Goal: Task Accomplishment & Management: Manage account settings

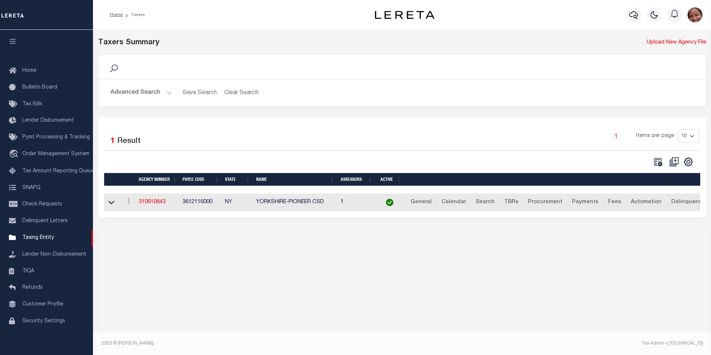
select select
click at [166, 93] on button "Advanced Search" at bounding box center [142, 93] width 62 height 15
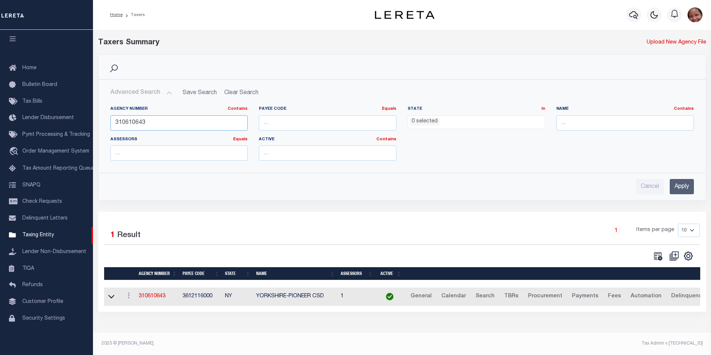
drag, startPoint x: 154, startPoint y: 121, endPoint x: 111, endPoint y: 120, distance: 42.8
click at [111, 120] on input "310610643" at bounding box center [180, 122] width 138 height 15
type input "161020000"
click at [685, 188] on input "Apply" at bounding box center [682, 186] width 24 height 15
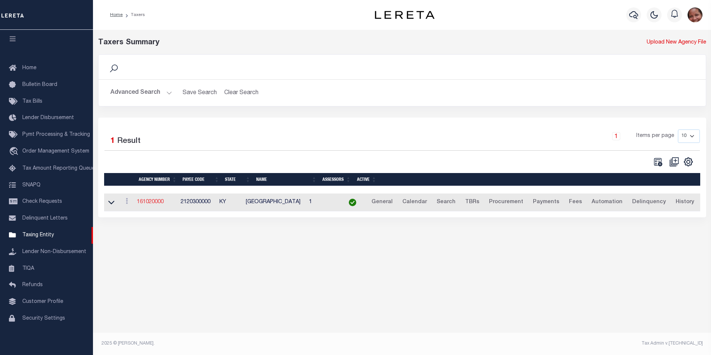
click at [156, 201] on link "161020000" at bounding box center [150, 201] width 27 height 5
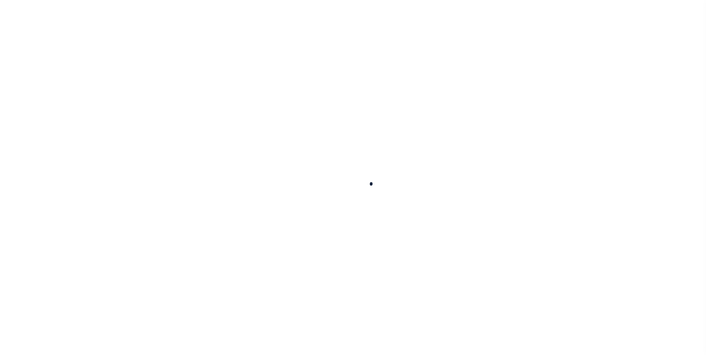
select select
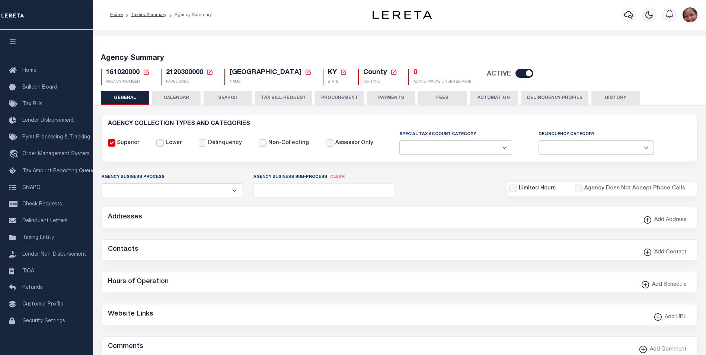
checkbox input "false"
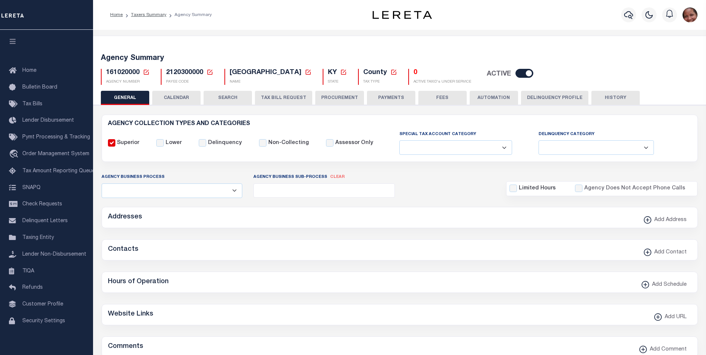
type input "2120300000"
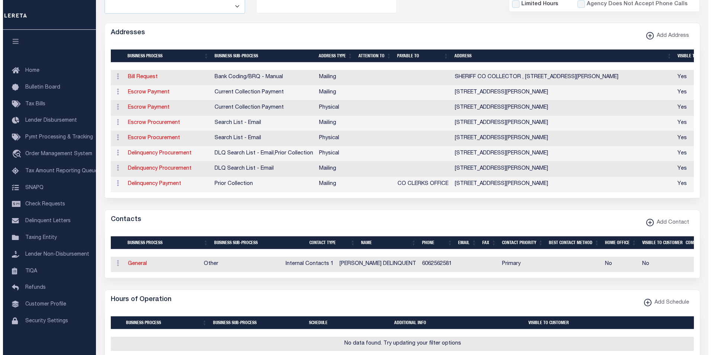
scroll to position [188, 0]
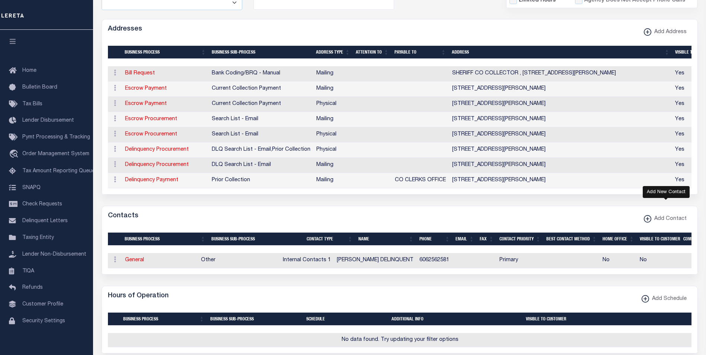
click at [649, 223] on xmlns\ "button" at bounding box center [647, 218] width 7 height 7
select select "1"
checkbox input "false"
checkbox input "true"
select select
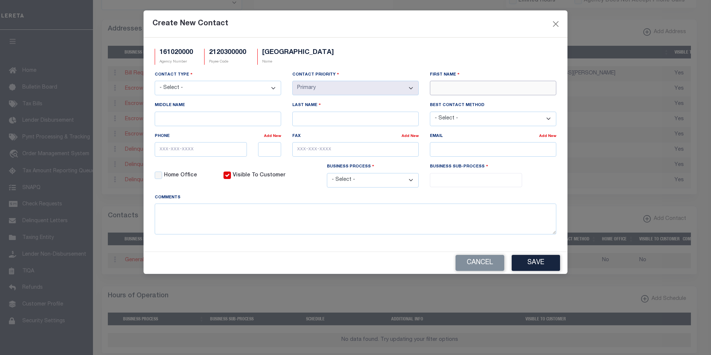
click at [465, 85] on input "First Name" at bounding box center [493, 88] width 127 height 15
paste input "SHANNON"
type input "SHANNON"
click at [374, 121] on input "Last Name" at bounding box center [355, 119] width 127 height 15
paste input "FRANKLIN"
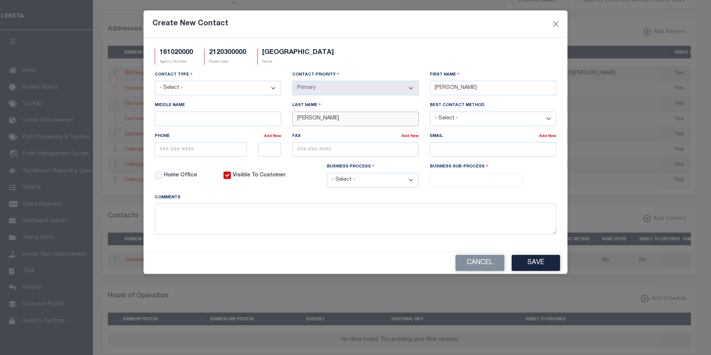
type input "FRANKLIN"
click at [274, 88] on select "- Select - Assessor Clerk Internal Contacts 1 Internal Contacts 2 Internal Cont…" at bounding box center [218, 88] width 127 height 15
select select "2"
click at [155, 81] on select "- Select - Assessor Clerk Internal Contacts 1 Internal Contacts 2 Internal Cont…" at bounding box center [218, 88] width 127 height 15
click at [161, 150] on input "text" at bounding box center [201, 149] width 92 height 15
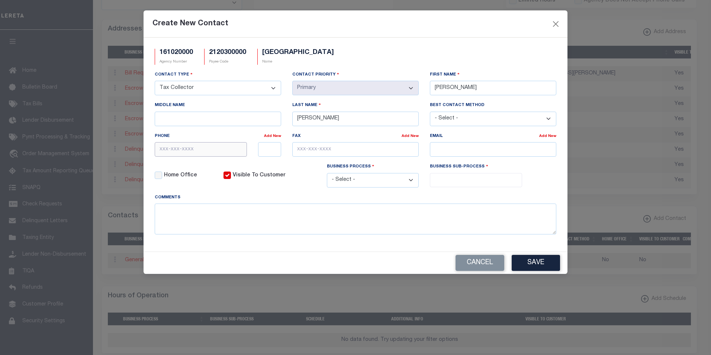
paste input "606-256-2032"
type input "606-256-2032"
click at [296, 152] on input "text" at bounding box center [355, 149] width 127 height 15
paste input "606-256-5708"
type input "606-256-5708"
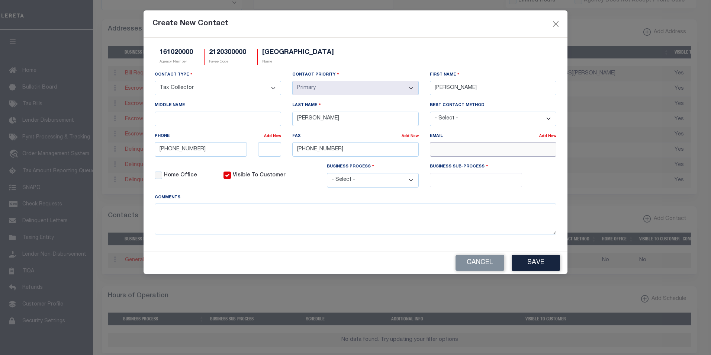
click at [455, 148] on input "email" at bounding box center [493, 149] width 127 height 15
paste input "ROCKSHERIFF@WINDSTREAM.NET"
type input "ROCKSHERIFF@WINDSTREAM.NET"
click at [410, 182] on select "- Select - All Automation Bill Request Delinquency Payment Delinquency Procurem…" at bounding box center [373, 180] width 92 height 15
select select "6"
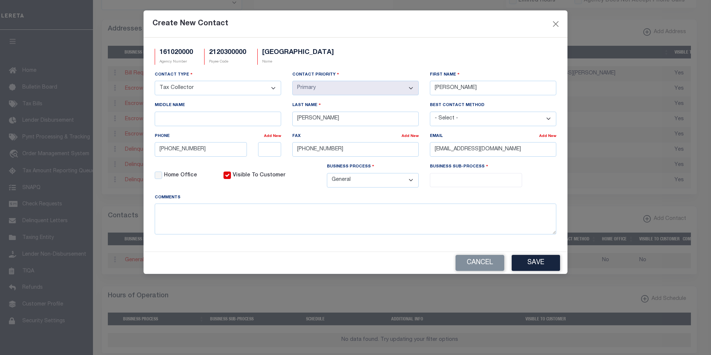
click at [327, 174] on select "- Select - All Automation Bill Request Delinquency Payment Delinquency Procurem…" at bounding box center [373, 180] width 92 height 15
click at [500, 179] on input "search" at bounding box center [476, 179] width 88 height 8
select select "31"
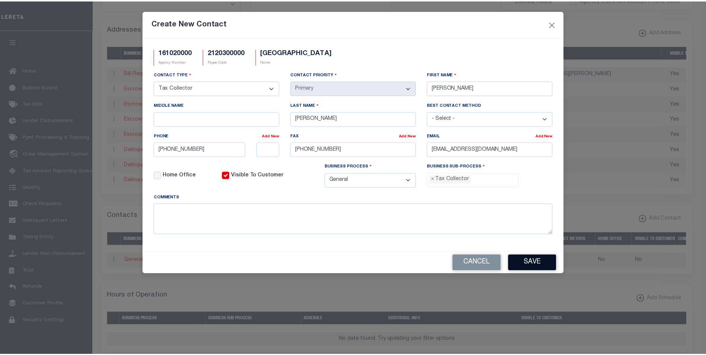
scroll to position [20, 0]
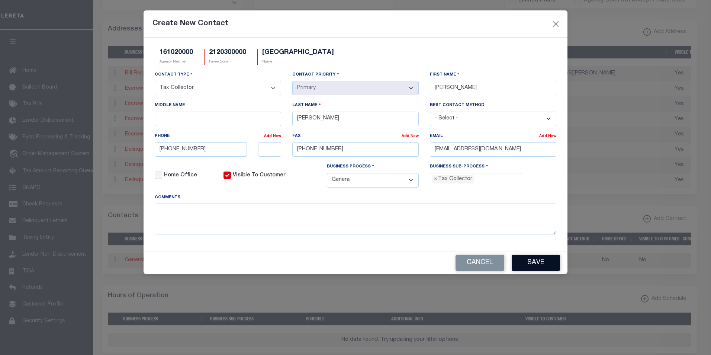
click at [540, 262] on button "Save" at bounding box center [536, 263] width 48 height 16
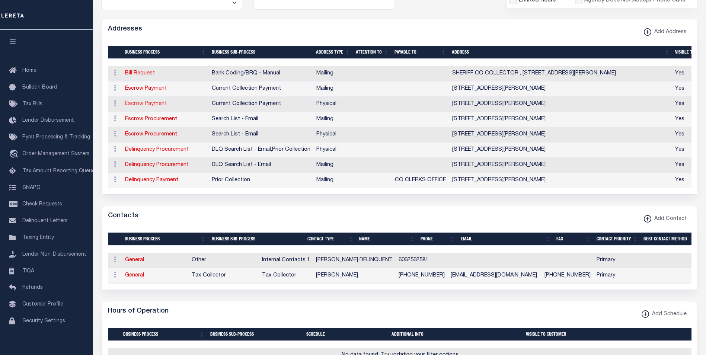
click at [153, 106] on link "Escrow Payment" at bounding box center [146, 103] width 42 height 5
select select "1"
checkbox input "false"
select select
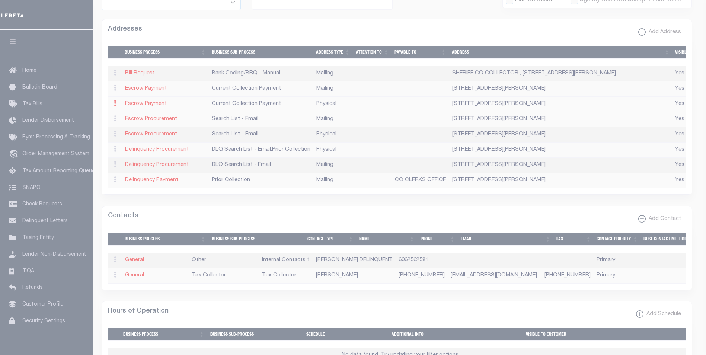
type input "205 EAST MAIN ST"
type input "MT VERNON"
select select "KY"
type input "40456"
select select "2"
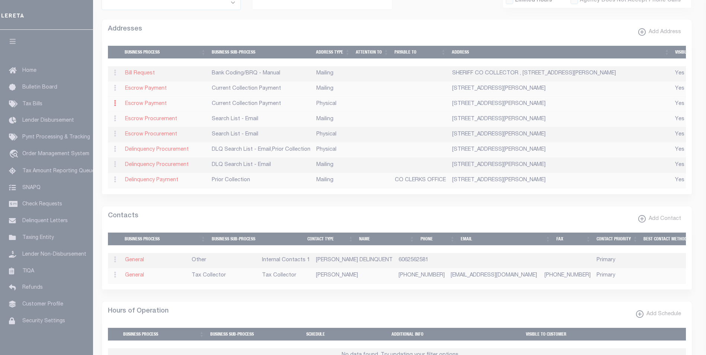
checkbox input "true"
select select "3"
select select "11"
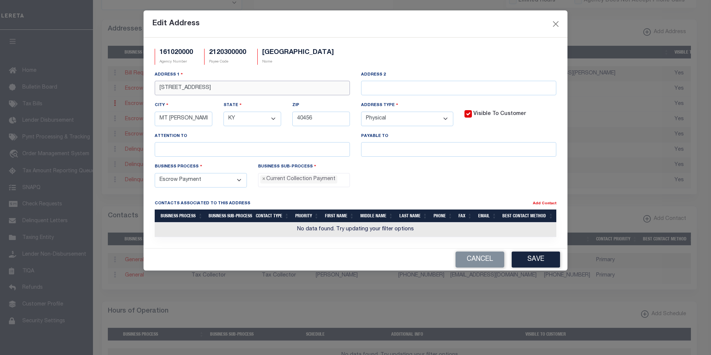
drag, startPoint x: 218, startPoint y: 90, endPoint x: 160, endPoint y: 86, distance: 58.6
click at [160, 86] on input "205 EAST MAIN ST" at bounding box center [252, 88] width 195 height 15
paste input ",BOX 2"
type input "205 EAST MAIN ST, BOX 2"
click at [540, 260] on button "Save" at bounding box center [536, 260] width 48 height 16
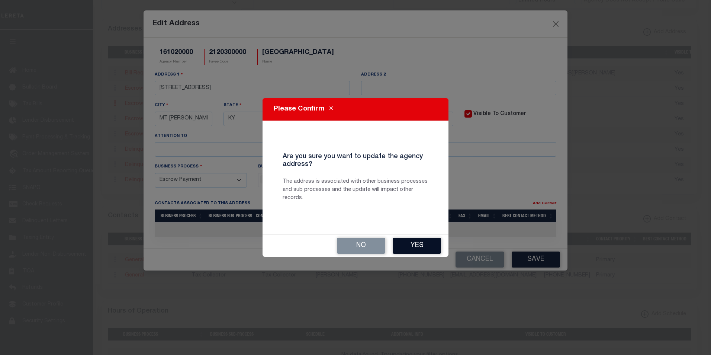
click at [413, 247] on button "Yes" at bounding box center [417, 246] width 48 height 16
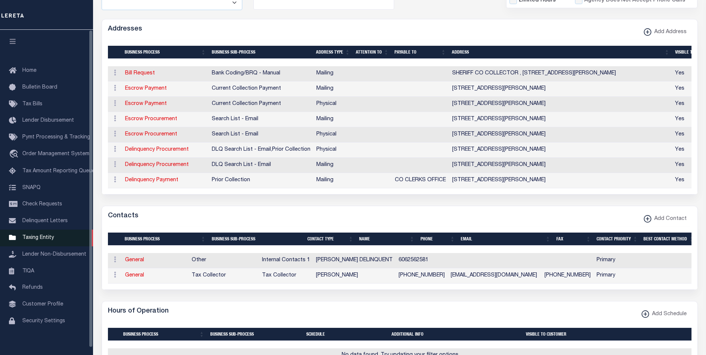
click at [49, 240] on span "Taxing Entity" at bounding box center [38, 237] width 32 height 5
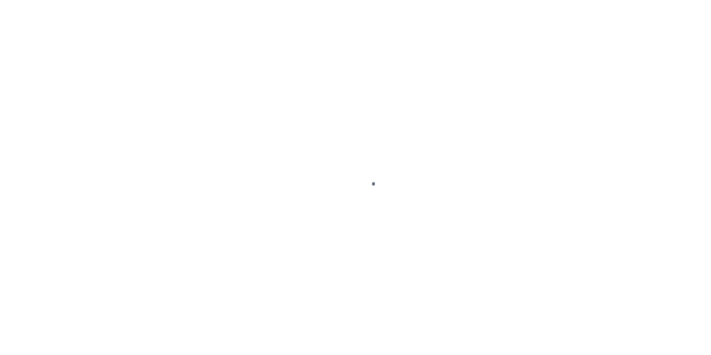
scroll to position [7, 0]
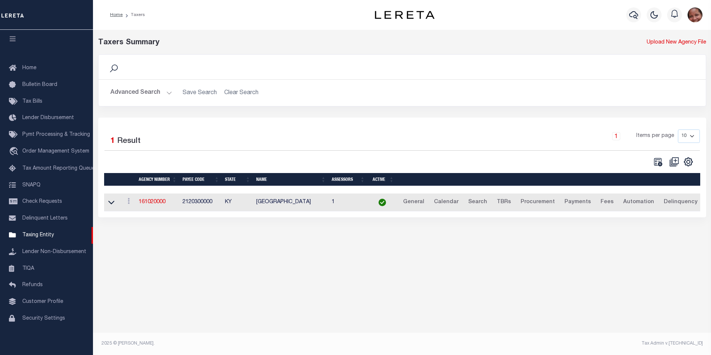
click at [169, 92] on button "Advanced Search" at bounding box center [142, 93] width 62 height 15
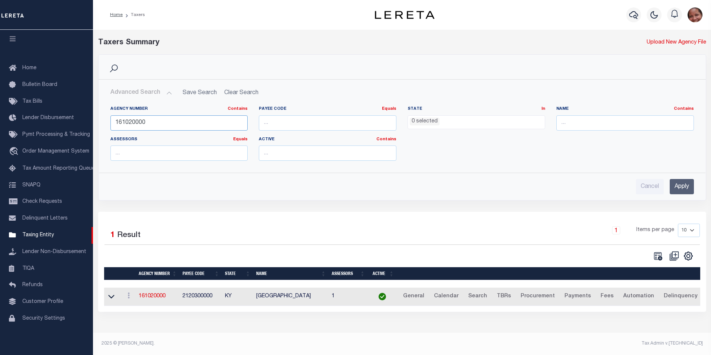
drag, startPoint x: 132, startPoint y: 124, endPoint x: 153, endPoint y: 122, distance: 20.5
click at [153, 122] on input "161020000" at bounding box center [180, 122] width 138 height 15
type input "161028801"
click at [686, 185] on input "Apply" at bounding box center [682, 186] width 24 height 15
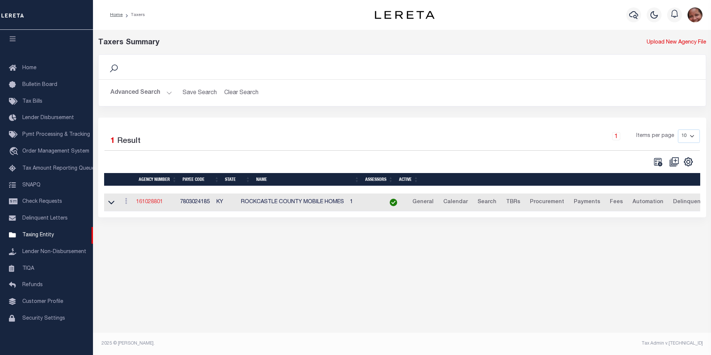
click at [147, 204] on link "161028801" at bounding box center [149, 201] width 27 height 5
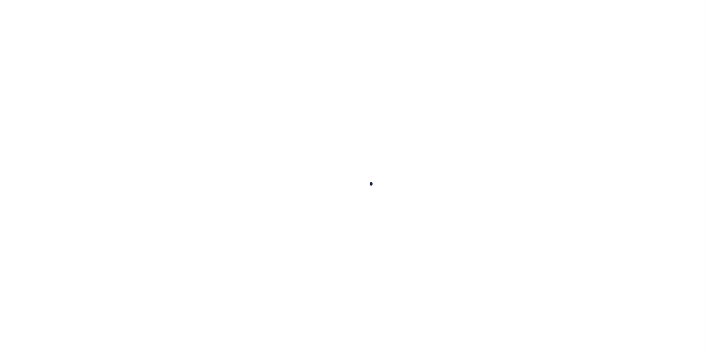
select select
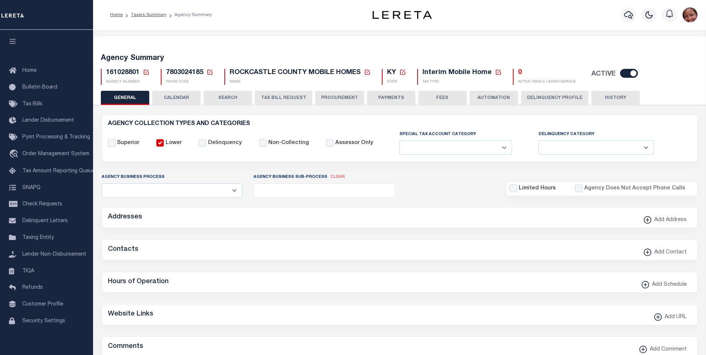
checkbox input "false"
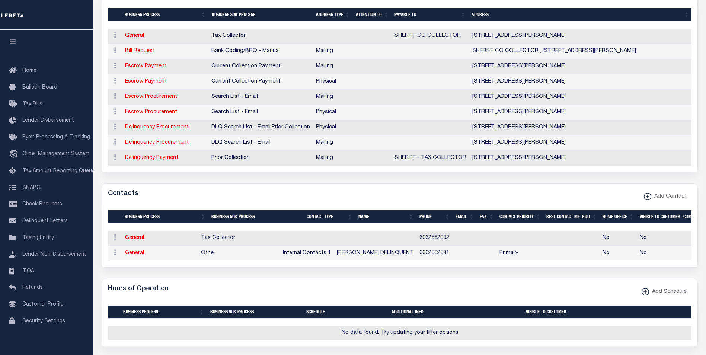
scroll to position [227, 0]
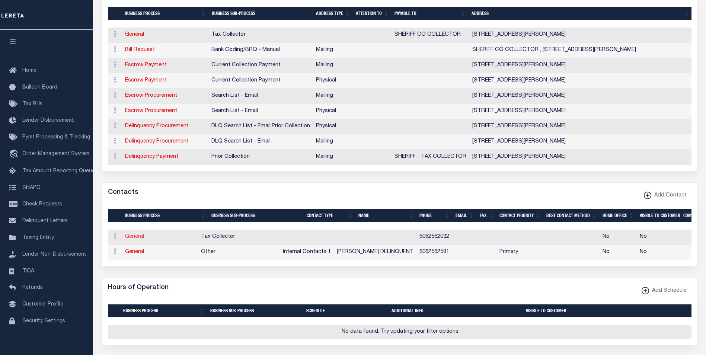
click at [132, 239] on link "General" at bounding box center [134, 236] width 19 height 5
checkbox input "false"
select select
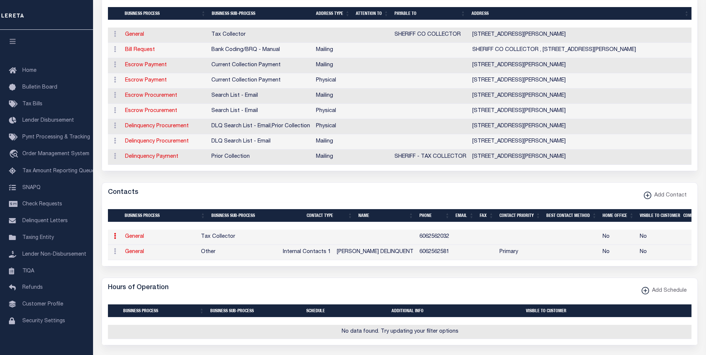
select select
type input "6062562032"
checkbox input "false"
select select "6"
select select "31"
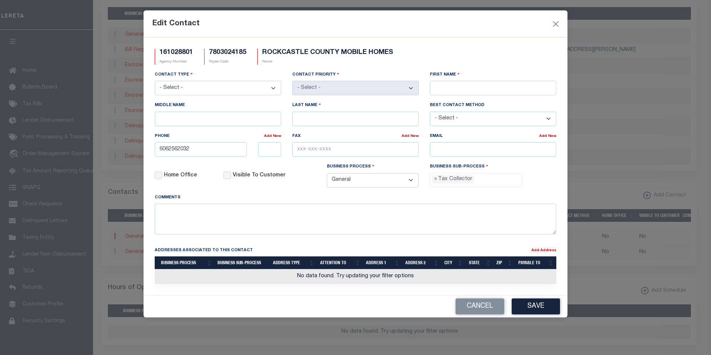
click at [275, 89] on select "- Select - Assessor Clerk Internal Contacts 1 Internal Contacts 2 Internal Cont…" at bounding box center [218, 88] width 127 height 15
select select "2"
click at [155, 81] on select "- Select - Assessor Clerk Internal Contacts 1 Internal Contacts 2 Internal Cont…" at bounding box center [218, 88] width 127 height 15
select select "1"
click at [486, 89] on input "First Name" at bounding box center [493, 88] width 127 height 15
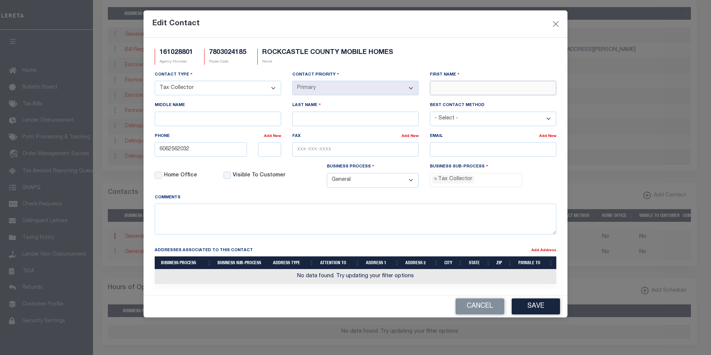
paste input "SHANNON"
type input "SHANNON"
click at [341, 118] on input "Last Name" at bounding box center [355, 119] width 127 height 15
paste input "FRANKLIN"
type input "FRANKLIN"
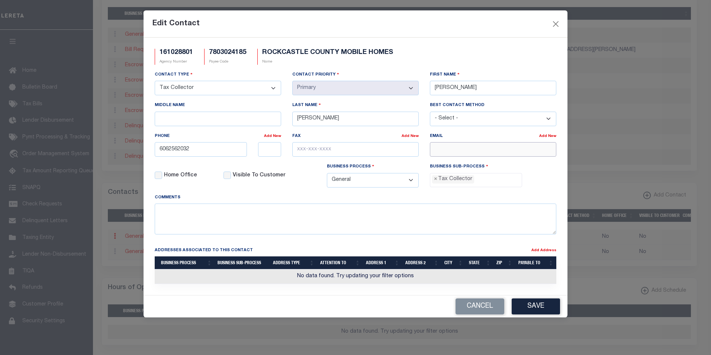
click at [449, 151] on input "email" at bounding box center [493, 149] width 127 height 15
click at [466, 150] on input "email" at bounding box center [493, 149] width 127 height 15
paste input "ROCKSHERIFF@WINDSTREAM.NET"
type input "ROCKSHERIFF@WINDSTREAM.NET"
click at [311, 150] on input "text" at bounding box center [355, 149] width 127 height 15
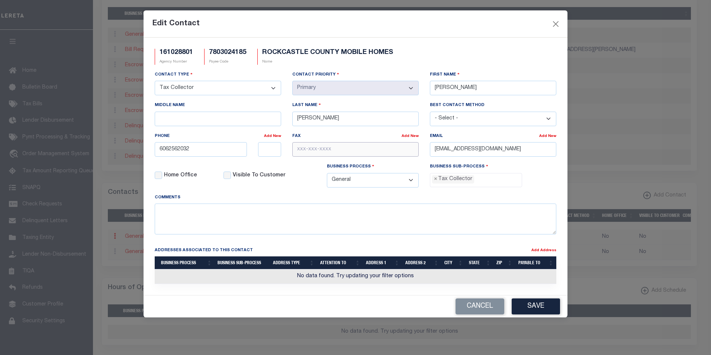
paste input "606-256-5708"
type input "606-256-5708"
click at [543, 311] on button "Save" at bounding box center [536, 306] width 48 height 16
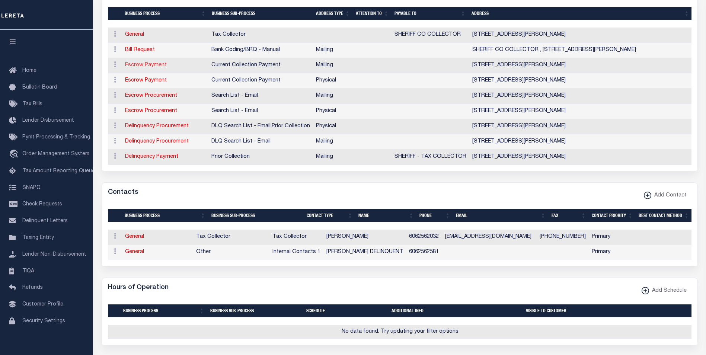
click at [157, 66] on link "Escrow Payment" at bounding box center [146, 65] width 42 height 5
select select "1"
checkbox input "false"
select select
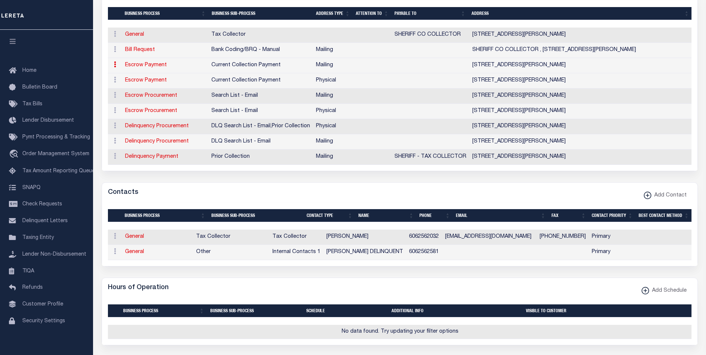
type input "205 EAST MAIN"
type input "MOUNT VERNON"
select select "KY"
type input "40456"
checkbox input "true"
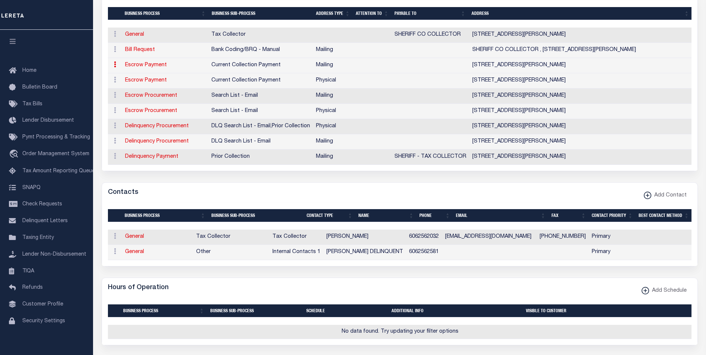
select select "3"
select select "11"
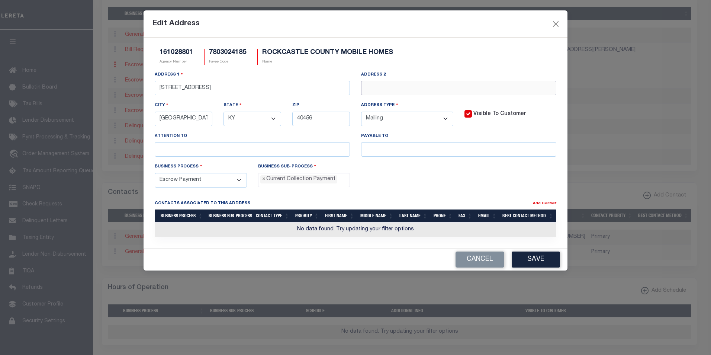
click at [392, 89] on input "text" at bounding box center [458, 88] width 195 height 15
paste input "BOX 2"
type input "BOX 2"
click at [542, 263] on button "Save" at bounding box center [536, 260] width 48 height 16
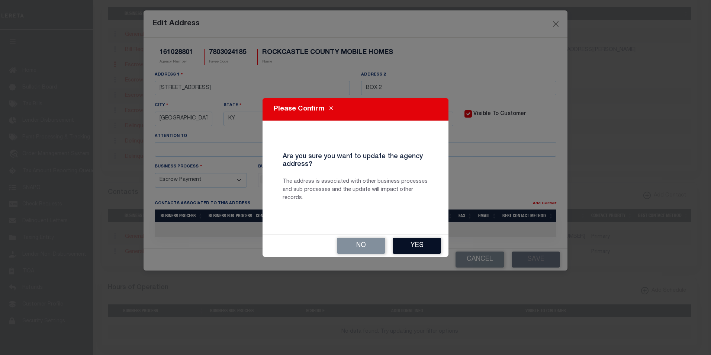
click at [425, 245] on button "Yes" at bounding box center [417, 246] width 48 height 16
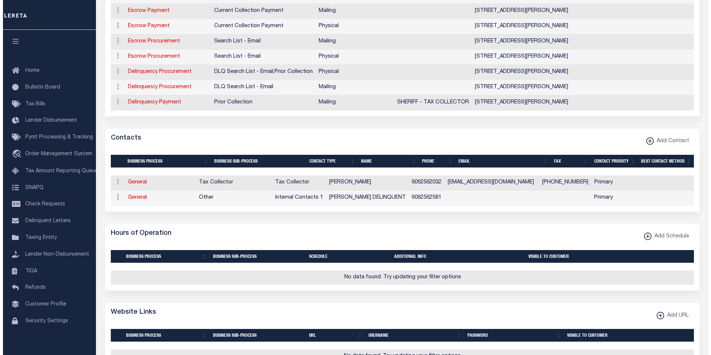
scroll to position [440, 0]
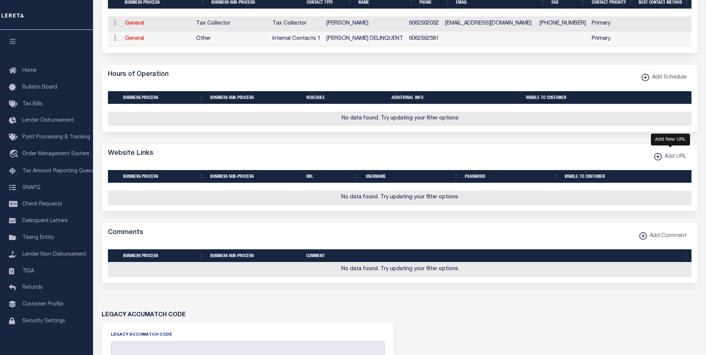
click at [657, 160] on xmlns\ "button" at bounding box center [657, 156] width 7 height 7
select select
checkbox input "true"
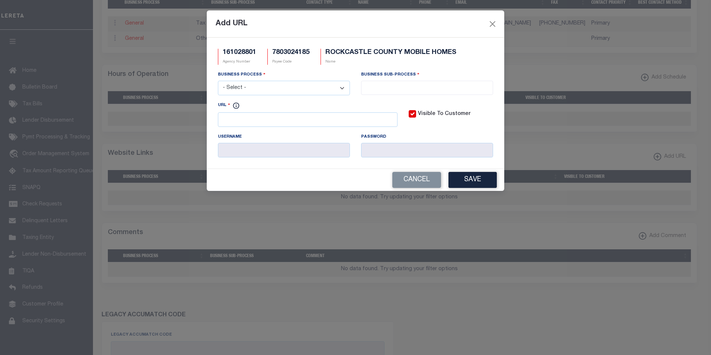
click at [259, 89] on select "- Select - All Automation Bill Request Delinquency Payment Delinquency Procurem…" at bounding box center [284, 88] width 132 height 15
select select "6"
click at [218, 81] on select "- Select - All Automation Bill Request Delinquency Payment Delinquency Procurem…" at bounding box center [284, 88] width 132 height 15
click at [386, 89] on input "search" at bounding box center [428, 87] width 128 height 8
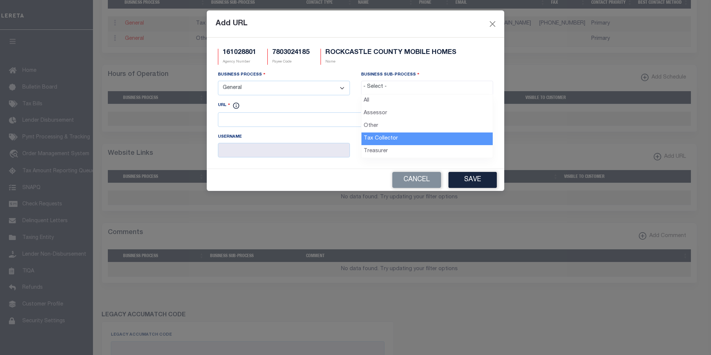
select select "31"
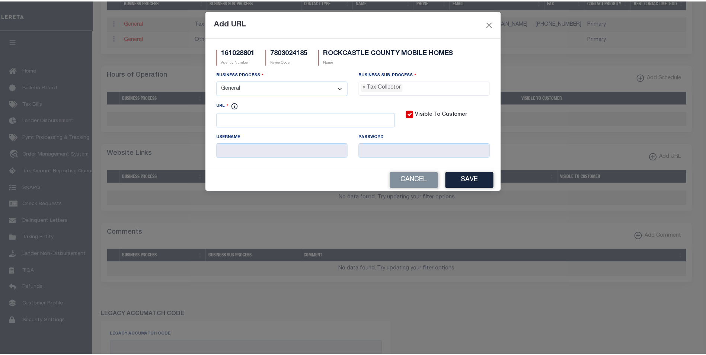
scroll to position [20, 0]
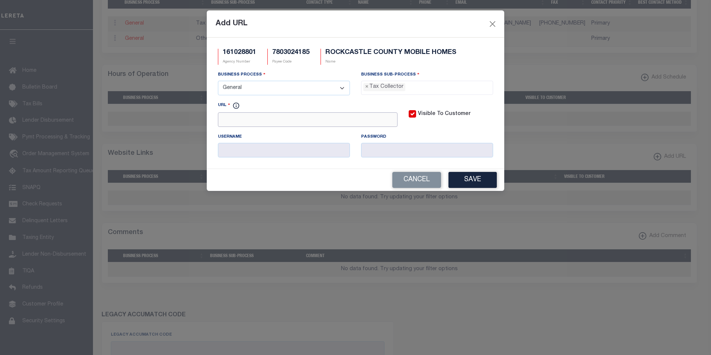
click at [366, 124] on input "URL" at bounding box center [308, 119] width 180 height 15
paste input "https://www.rockcastlekysheriff.com"
type input "https://www.rockcastlekysheriff.com"
click at [468, 182] on button "Save" at bounding box center [473, 180] width 48 height 16
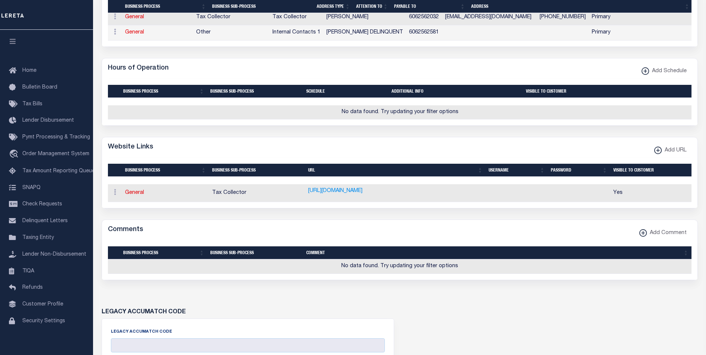
scroll to position [0, 0]
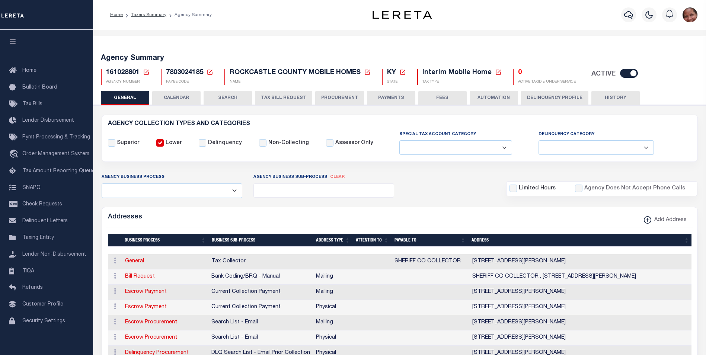
click at [612, 97] on button "HISTORY" at bounding box center [615, 98] width 48 height 14
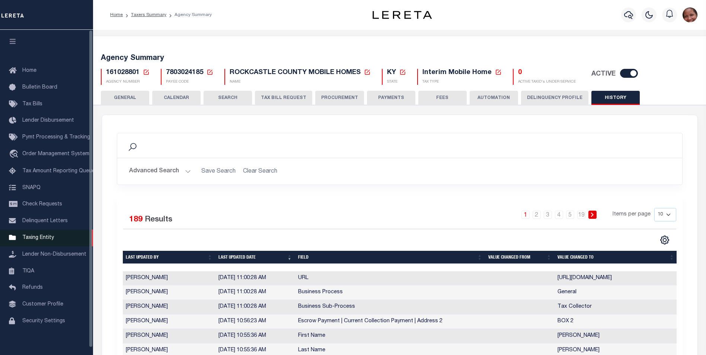
click at [45, 239] on span "Taxing Entity" at bounding box center [38, 237] width 32 height 5
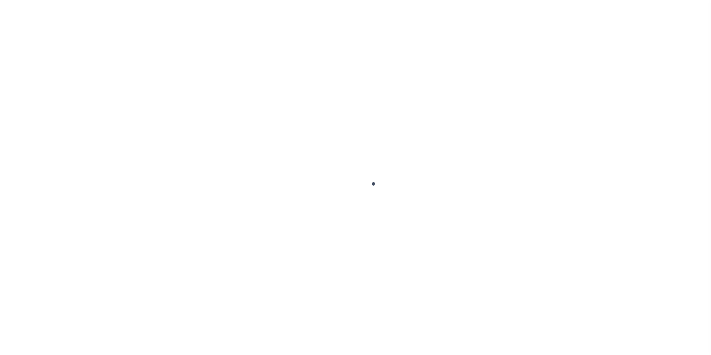
scroll to position [7, 0]
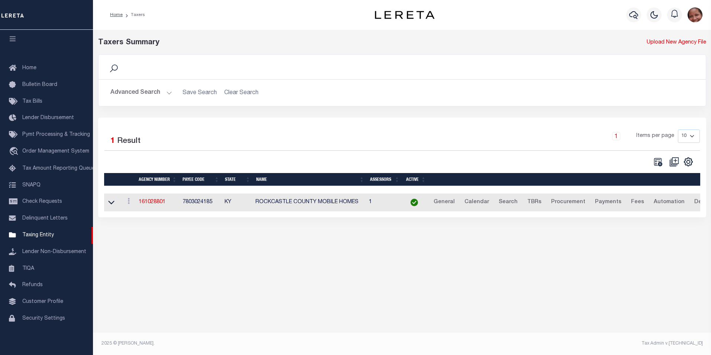
click at [167, 92] on button "Advanced Search" at bounding box center [142, 93] width 62 height 15
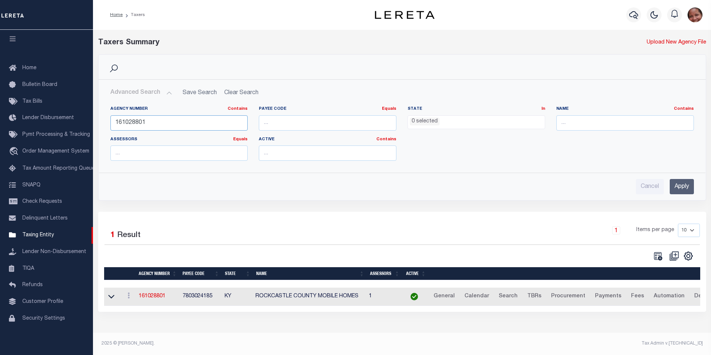
drag, startPoint x: 133, startPoint y: 123, endPoint x: 145, endPoint y: 123, distance: 11.9
click at [145, 123] on input "161028801" at bounding box center [180, 122] width 138 height 15
type input "161020000"
click at [678, 190] on input "Apply" at bounding box center [682, 186] width 24 height 15
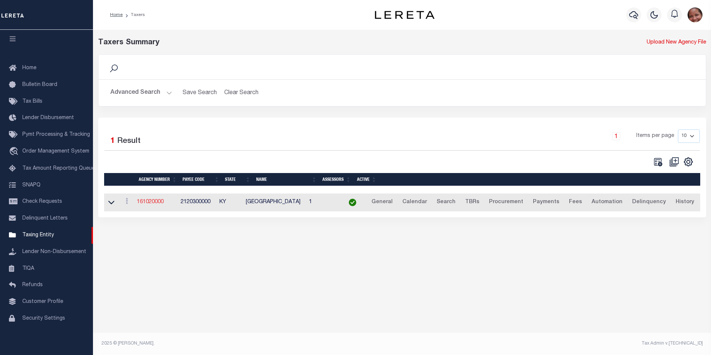
click at [154, 202] on link "161020000" at bounding box center [150, 201] width 27 height 5
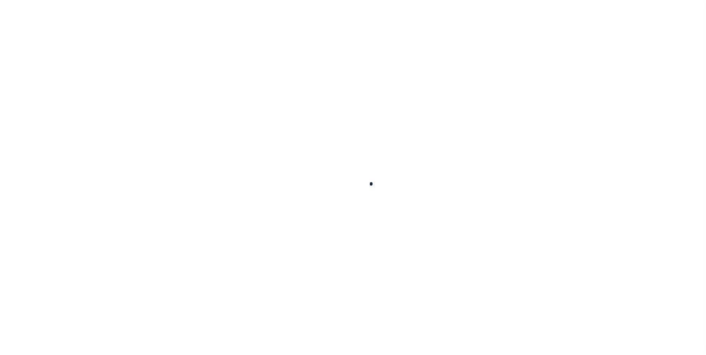
select select
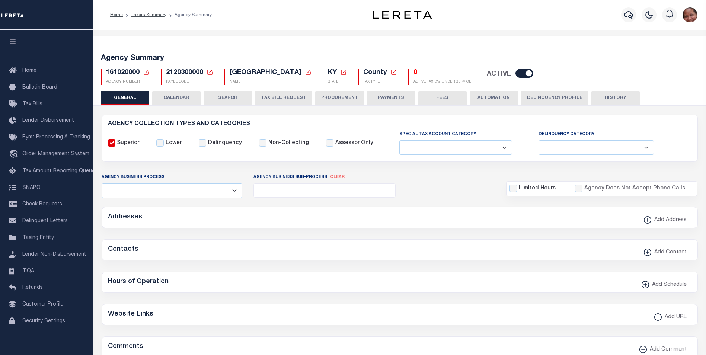
checkbox input "false"
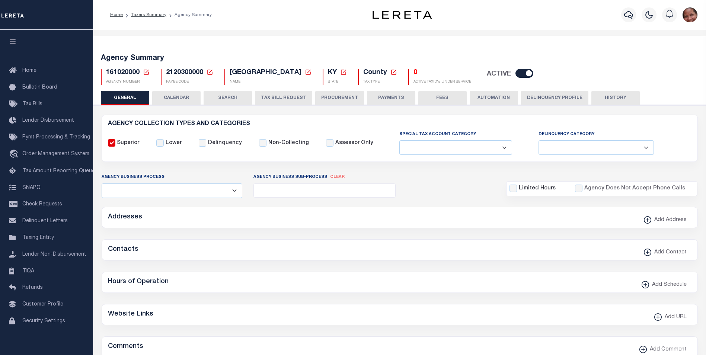
type input "2120300000"
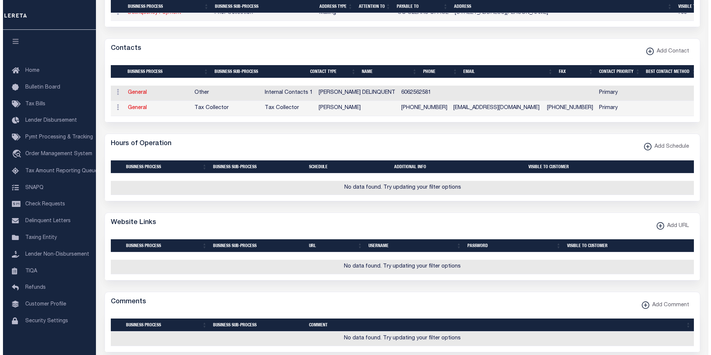
scroll to position [352, 0]
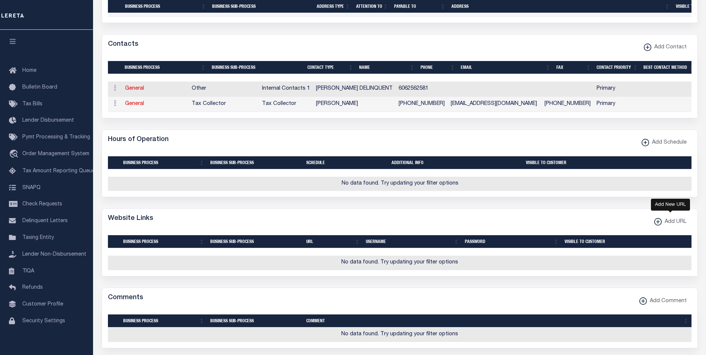
click at [657, 225] on xmlns\ "button" at bounding box center [657, 221] width 7 height 7
select select
checkbox input "true"
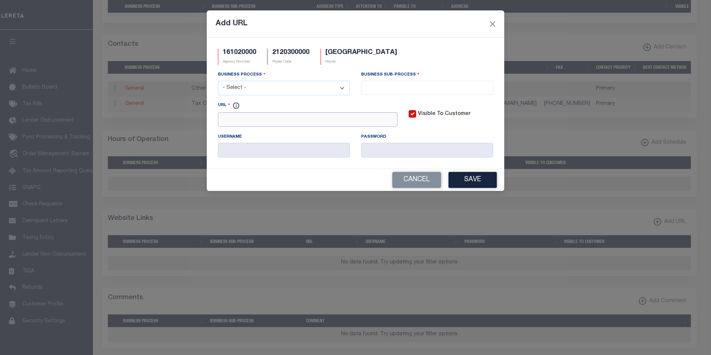
click at [231, 121] on input "URL" at bounding box center [308, 119] width 180 height 15
paste input "https://www.rockcastlekysheriff.com/"
type input "https://www.rockcastlekysheriff.com/"
click at [269, 89] on select "- Select - All Automation Bill Request Delinquency Payment Delinquency Procurem…" at bounding box center [284, 88] width 132 height 15
select select "6"
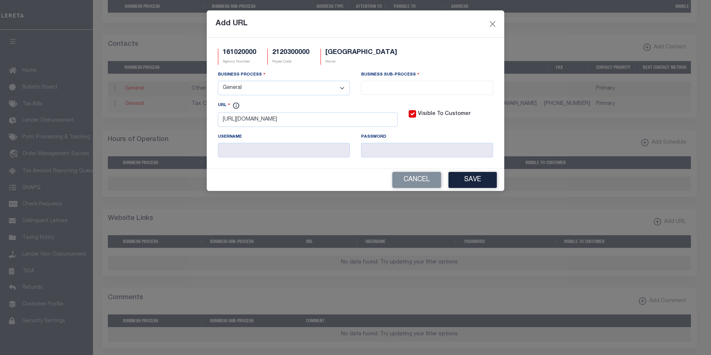
click at [218, 81] on select "- Select - All Automation Bill Request Delinquency Payment Delinquency Procurem…" at bounding box center [284, 88] width 132 height 15
click at [385, 88] on input "search" at bounding box center [428, 87] width 128 height 8
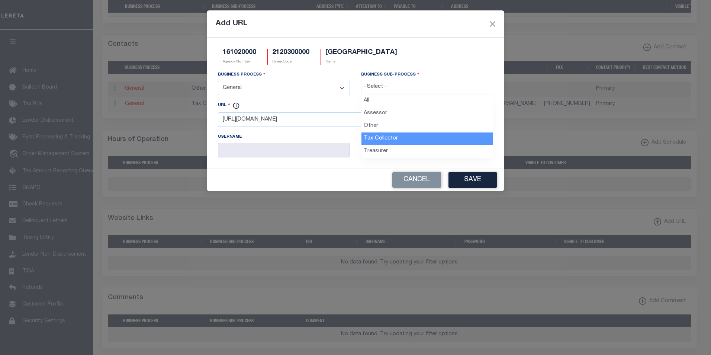
select select "31"
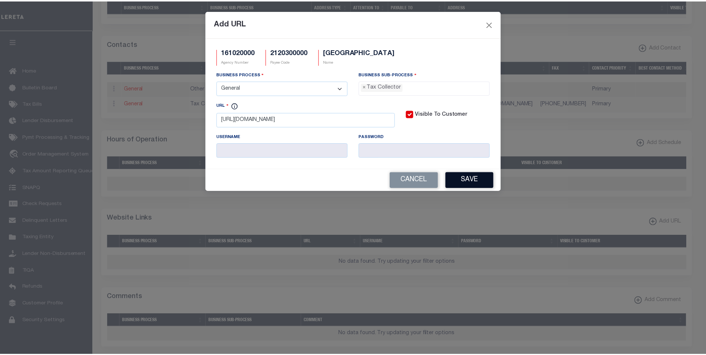
scroll to position [20, 0]
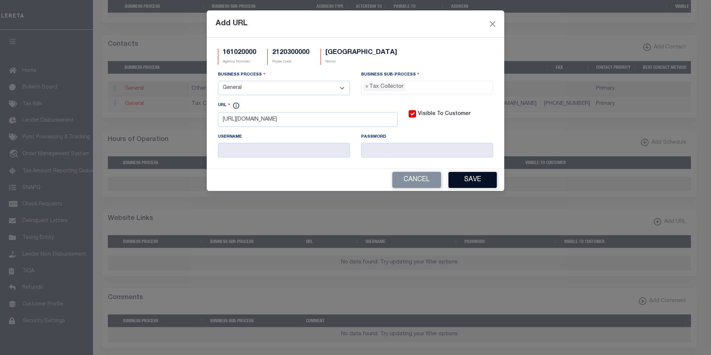
click at [479, 183] on button "Save" at bounding box center [473, 180] width 48 height 16
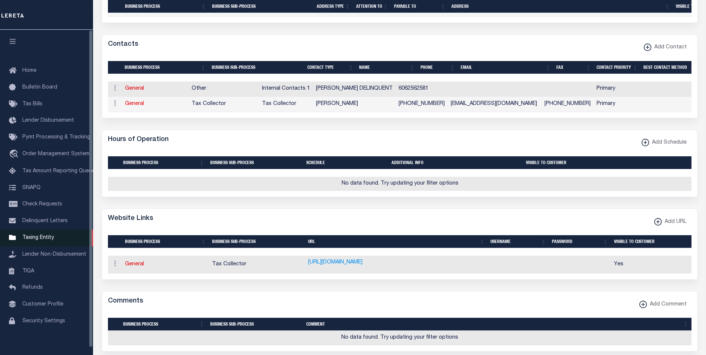
click at [42, 240] on span "Taxing Entity" at bounding box center [38, 237] width 32 height 5
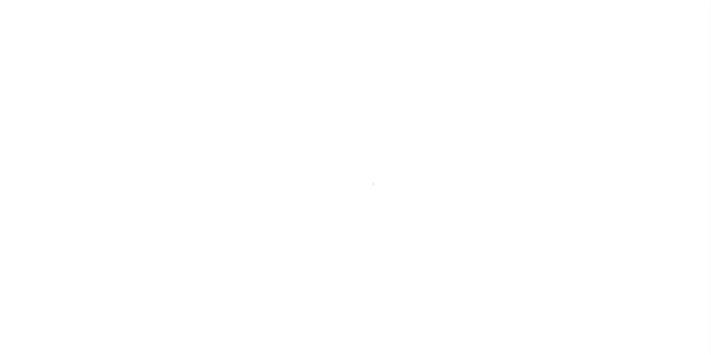
scroll to position [7, 0]
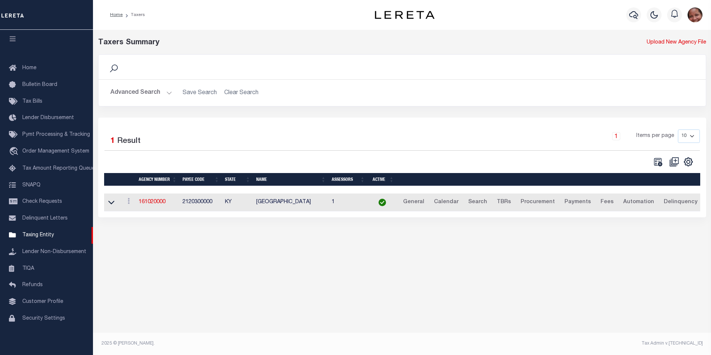
click at [169, 95] on button "Advanced Search" at bounding box center [142, 93] width 62 height 15
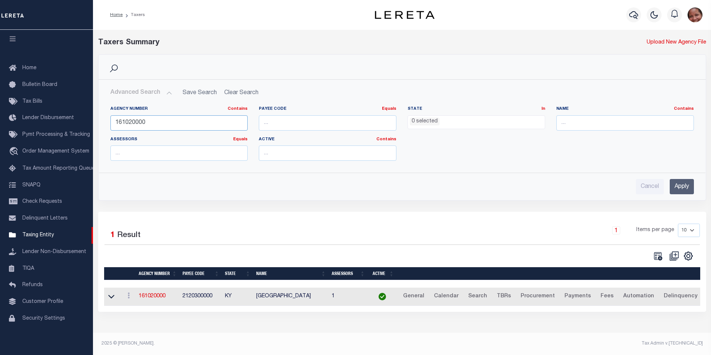
drag, startPoint x: 156, startPoint y: 121, endPoint x: 109, endPoint y: 121, distance: 47.3
click at [109, 121] on div "Agency Number Contains Contains Is 161020000" at bounding box center [179, 121] width 149 height 31
type input "161030101"
click at [684, 189] on input "Apply" at bounding box center [682, 186] width 24 height 15
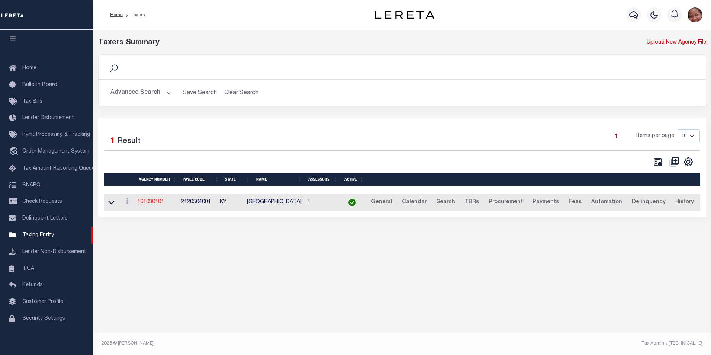
click at [150, 204] on link "161030101" at bounding box center [150, 201] width 27 height 5
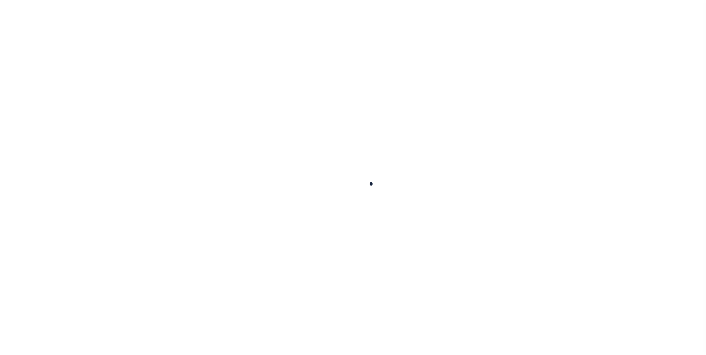
select select
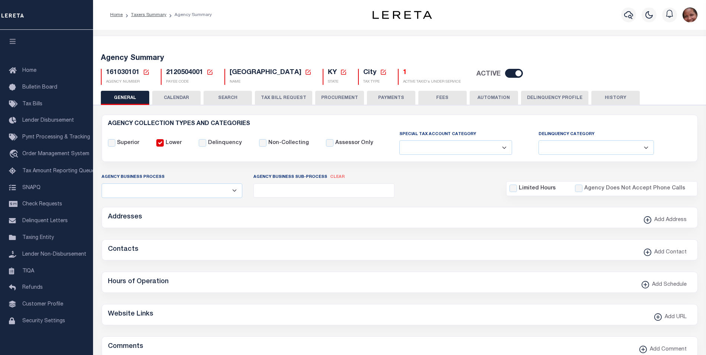
checkbox input "false"
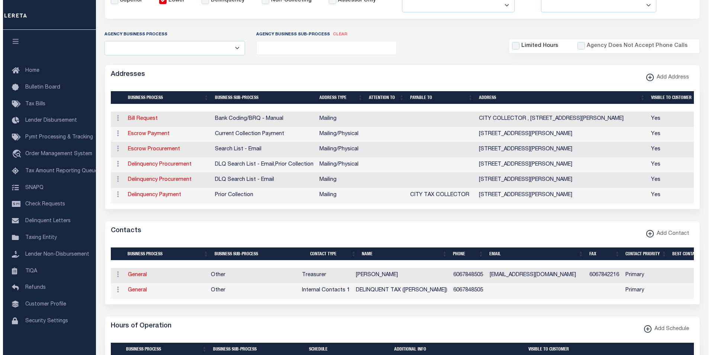
scroll to position [147, 0]
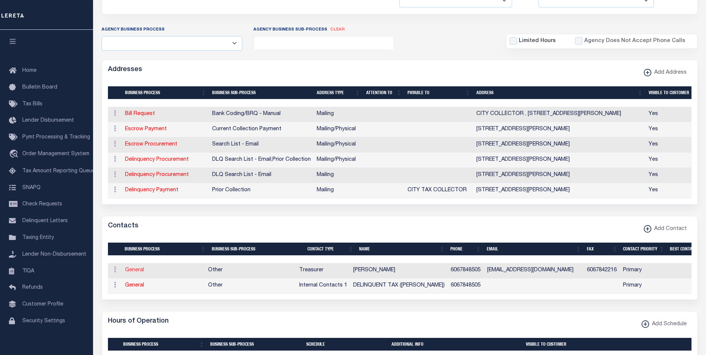
click at [129, 273] on link "General" at bounding box center [134, 270] width 19 height 5
checkbox input "false"
select select
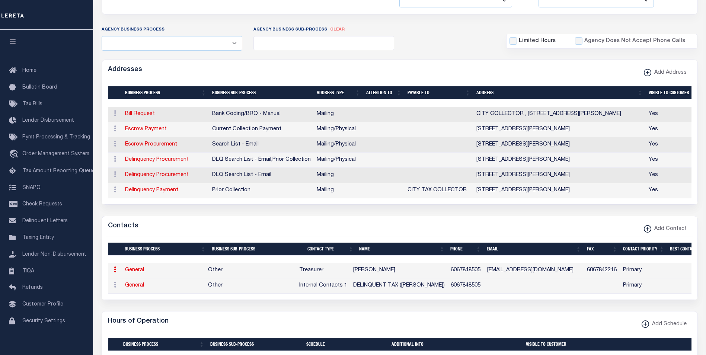
select select "3"
select select "1"
type input "BRAYLEIGH"
type input "[PERSON_NAME]"
type input "6067848505"
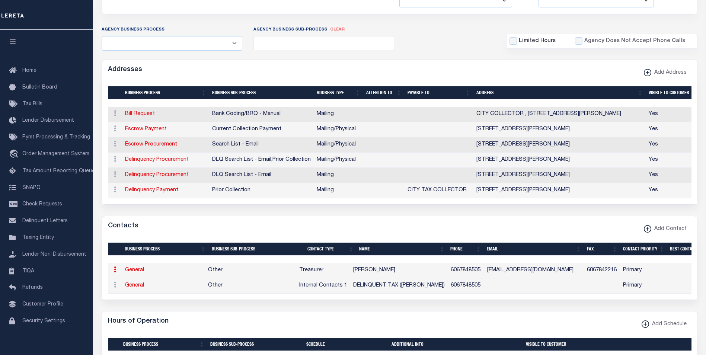
type input "6067842216"
type input "[EMAIL_ADDRESS][DOMAIN_NAME]"
select select "6"
select select "39"
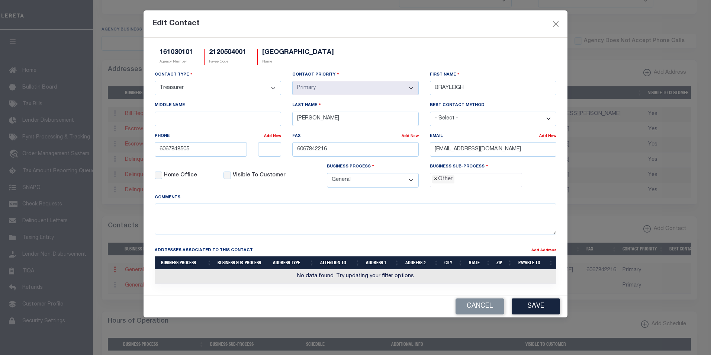
click at [434, 181] on span "×" at bounding box center [435, 179] width 3 height 8
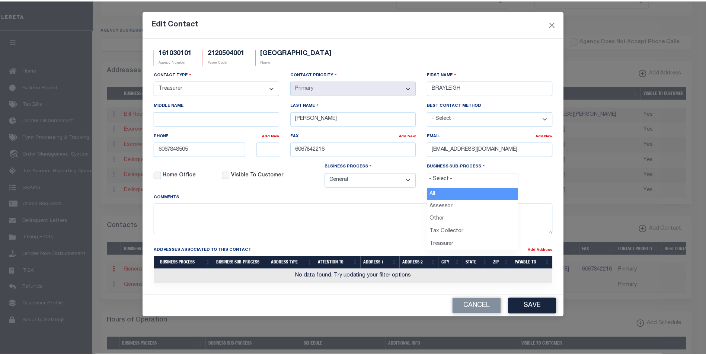
scroll to position [13, 0]
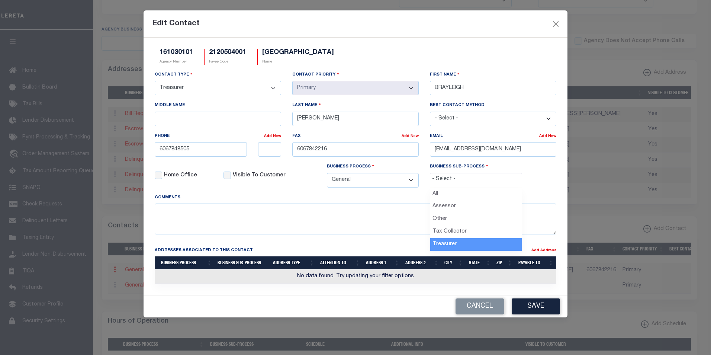
select select "32"
drag, startPoint x: 467, startPoint y: 87, endPoint x: 432, endPoint y: 87, distance: 35.4
click at [432, 87] on input "BRAYLEIGH" at bounding box center [493, 88] width 127 height 15
paste input "KELLI"
type input "KELLI"
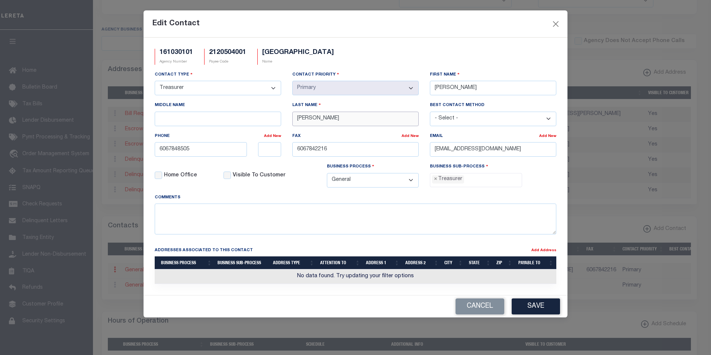
drag, startPoint x: 328, startPoint y: 120, endPoint x: 293, endPoint y: 118, distance: 35.0
click at [293, 118] on input "HENSLEY" at bounding box center [355, 119] width 127 height 15
paste input "BARHORST"
type input "BARHORST"
drag, startPoint x: 529, startPoint y: 151, endPoint x: 435, endPoint y: 151, distance: 94.1
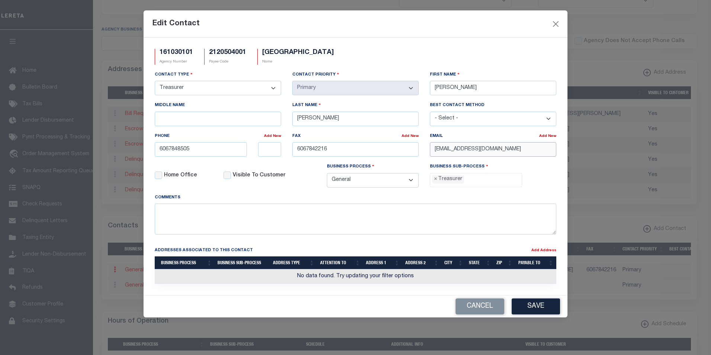
click at [435, 151] on input "BHENSLEY@CITYOFMOREHEAD.NET" at bounding box center [493, 149] width 127 height 15
paste input "KBARHORST@MOREHEAD-KY.GOV"
type input "KBARHORST@MOREHEAD-KY.GOV"
click at [531, 310] on button "Save" at bounding box center [536, 306] width 48 height 16
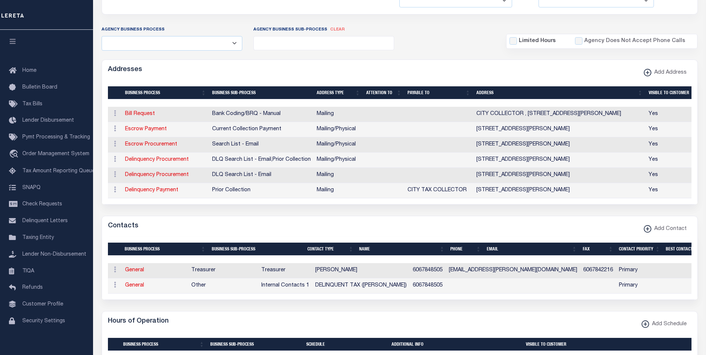
scroll to position [0, 0]
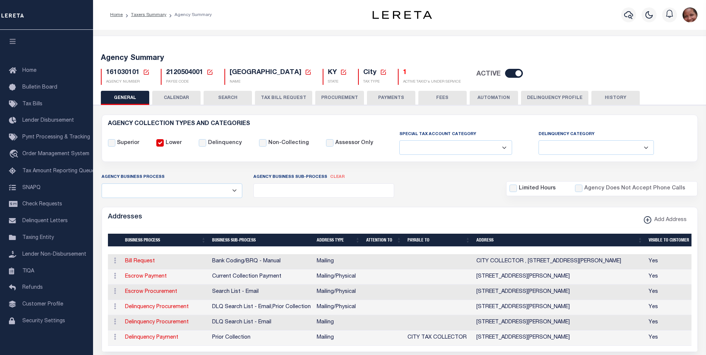
click at [622, 96] on button "HISTORY" at bounding box center [615, 98] width 48 height 14
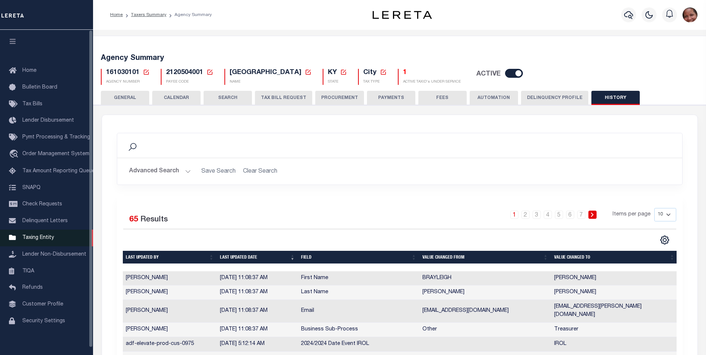
click at [44, 240] on span "Taxing Entity" at bounding box center [38, 237] width 32 height 5
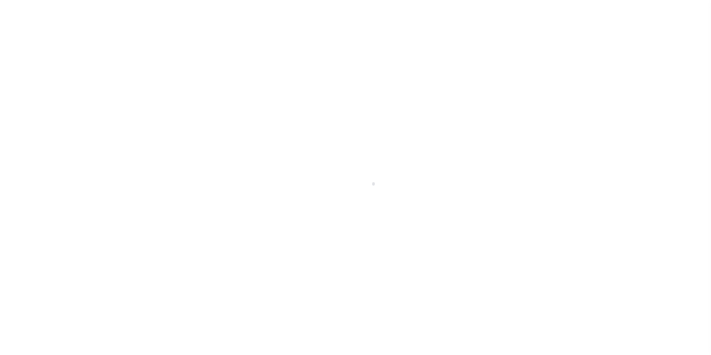
scroll to position [7, 0]
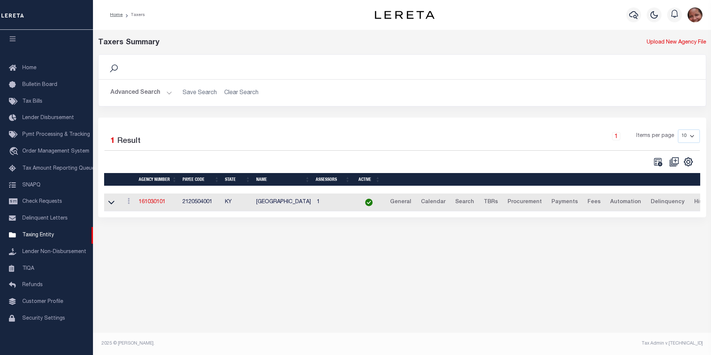
click at [167, 93] on button "Advanced Search" at bounding box center [142, 93] width 62 height 15
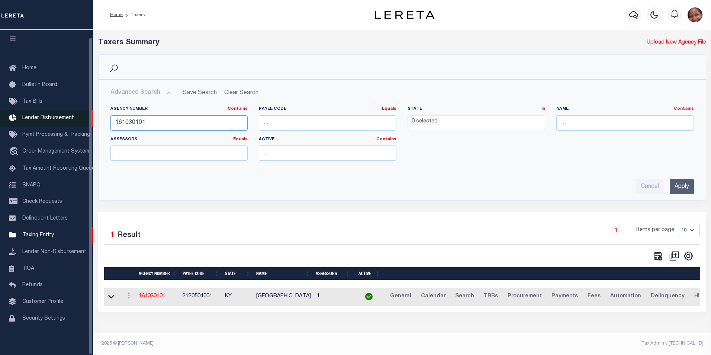
drag, startPoint x: 153, startPoint y: 122, endPoint x: 90, endPoint y: 119, distance: 63.0
click at [90, 119] on div "Home Taxers Profile" at bounding box center [355, 174] width 711 height 349
type input "200060219"
click at [688, 188] on input "Apply" at bounding box center [682, 186] width 24 height 15
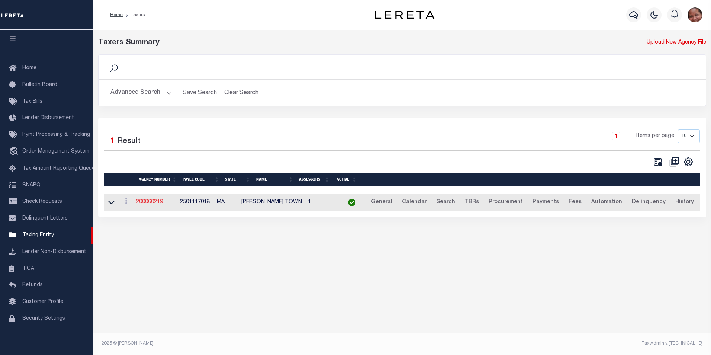
click at [158, 202] on link "200060219" at bounding box center [149, 201] width 27 height 5
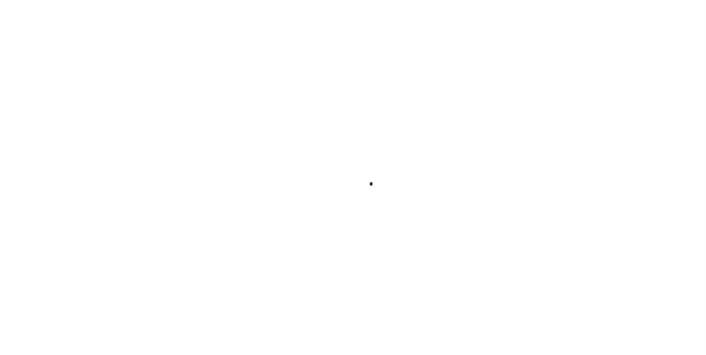
select select
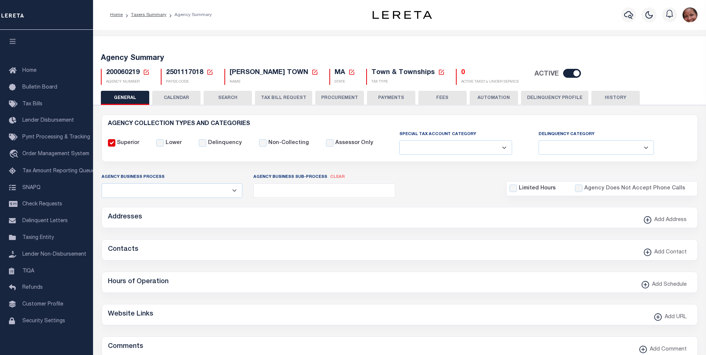
checkbox input "false"
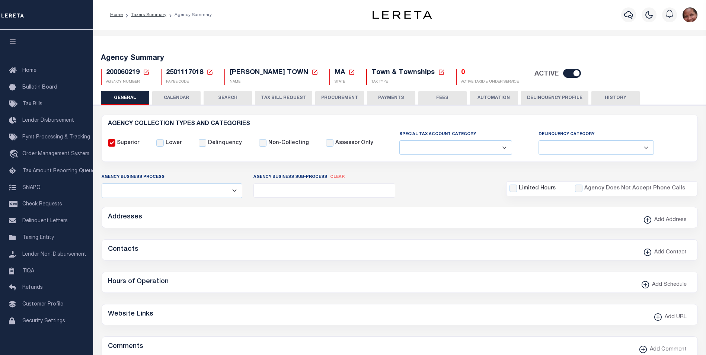
type input "2501117018"
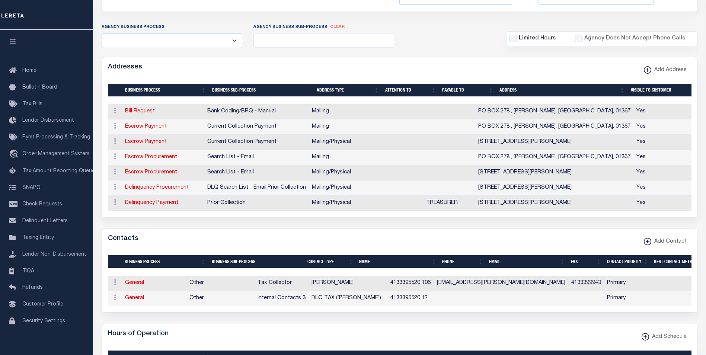
scroll to position [156, 0]
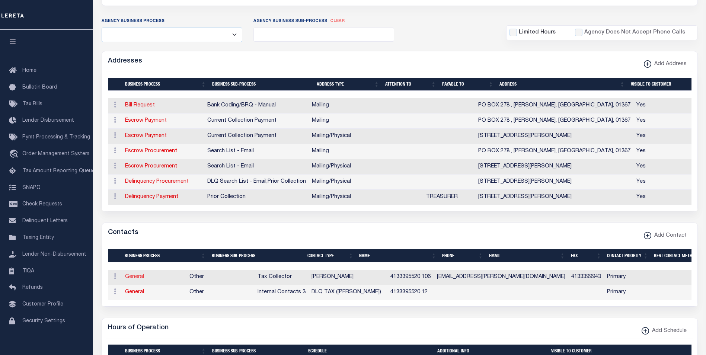
click at [134, 279] on link "General" at bounding box center [134, 276] width 19 height 5
checkbox input "false"
select select
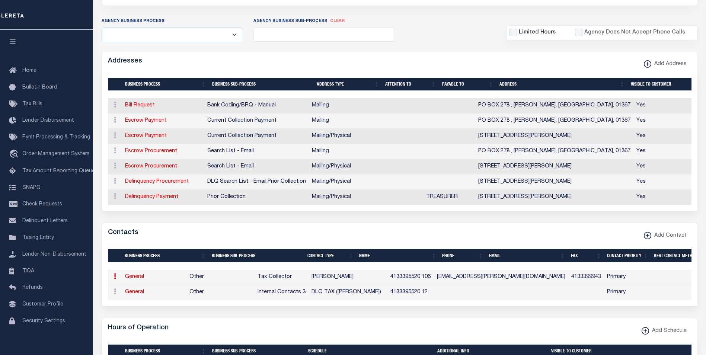
select select "2"
select select "1"
type input "BEN"
type input "GELB"
type input "4133395520"
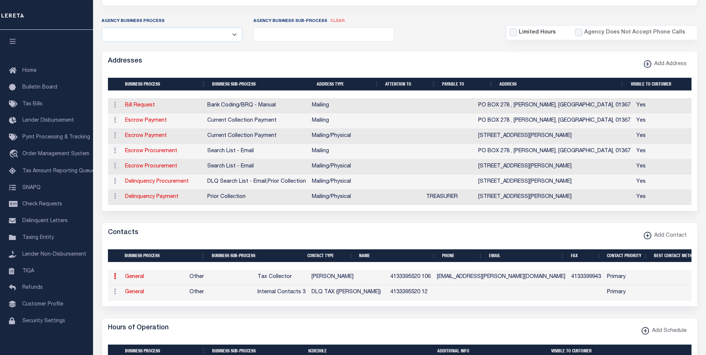
type input "106"
type input "4133399943"
type input "COLLECTOR@ROWE-MA.GOV"
select select "6"
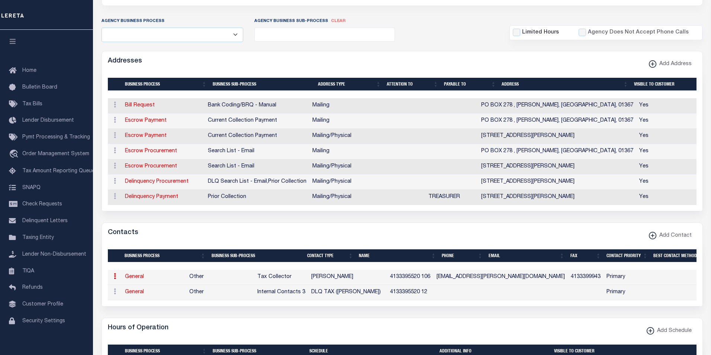
select select "39"
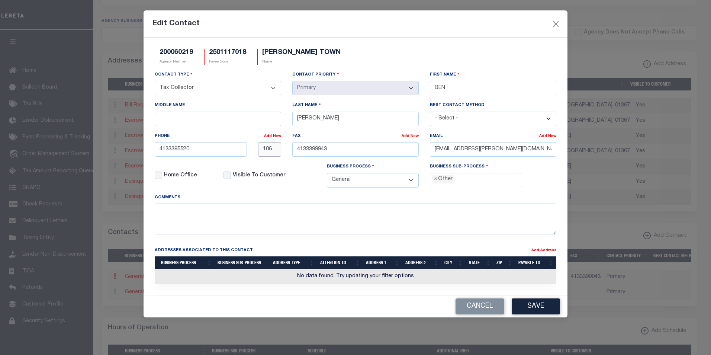
drag, startPoint x: 274, startPoint y: 149, endPoint x: 257, endPoint y: 150, distance: 17.2
click at [257, 150] on div "106" at bounding box center [270, 149] width 35 height 15
click at [543, 311] on button "Save" at bounding box center [536, 306] width 48 height 16
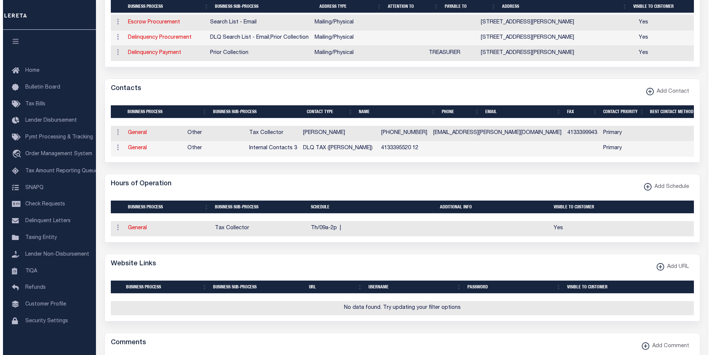
scroll to position [313, 0]
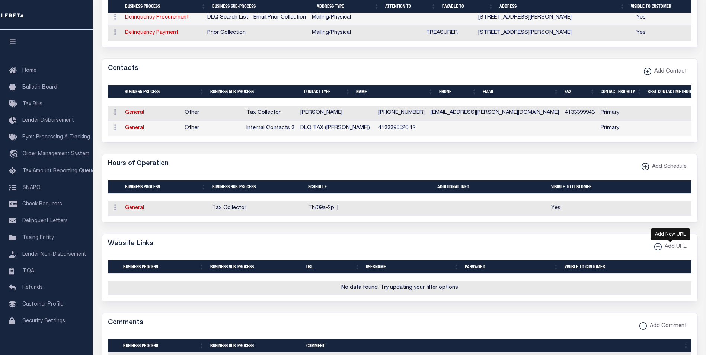
click at [658, 250] on xmlns\ "button" at bounding box center [657, 246] width 7 height 7
select select
checkbox input "true"
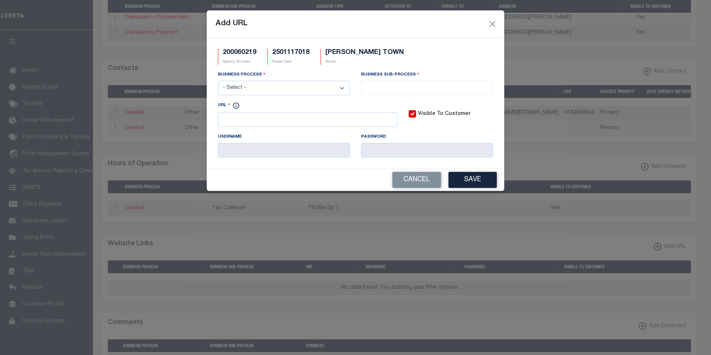
click at [340, 90] on select "- Select - All Automation Bill Request Delinquency Payment Delinquency Procurem…" at bounding box center [284, 88] width 132 height 15
select select "6"
click at [218, 81] on select "- Select - All Automation Bill Request Delinquency Payment Delinquency Procurem…" at bounding box center [284, 88] width 132 height 15
click at [393, 89] on input "search" at bounding box center [428, 87] width 128 height 8
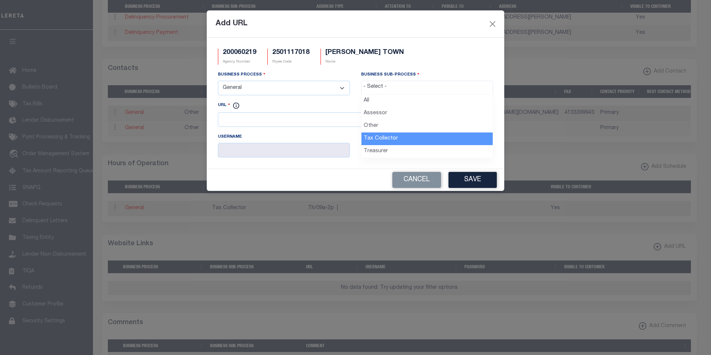
select select "31"
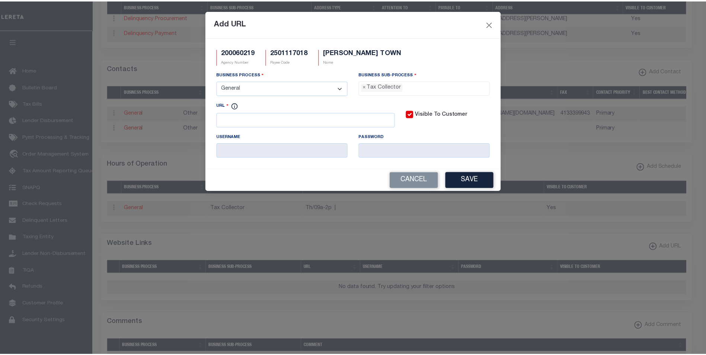
scroll to position [20, 0]
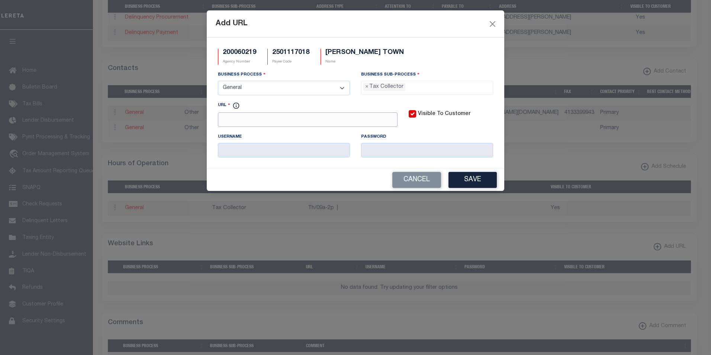
click at [274, 120] on input "URL" at bounding box center [308, 119] width 180 height 15
paste input "https://www.mytaxbill.org/inet/bill/search.do"
type input "https://www.mytaxbill.org/inet/bill/search.do"
click at [471, 183] on button "Save" at bounding box center [473, 180] width 48 height 16
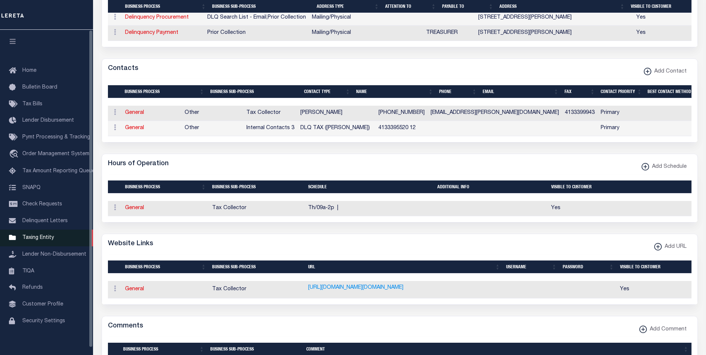
click at [39, 240] on span "Taxing Entity" at bounding box center [38, 237] width 32 height 5
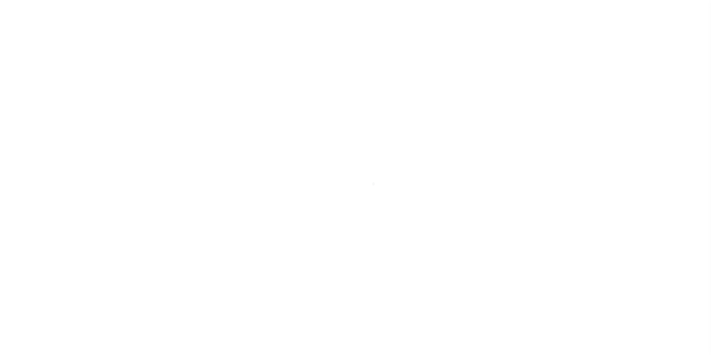
scroll to position [7, 0]
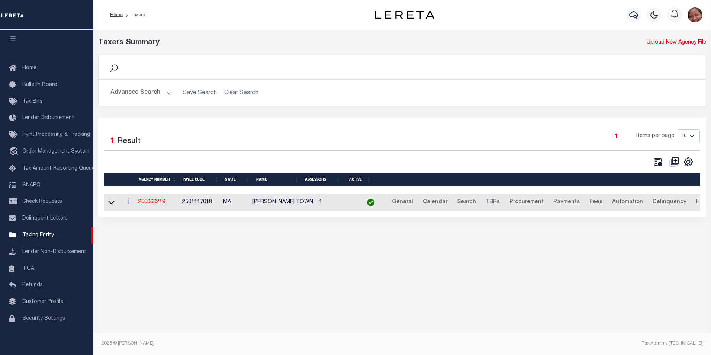
click at [167, 92] on button "Advanced Search" at bounding box center [142, 93] width 62 height 15
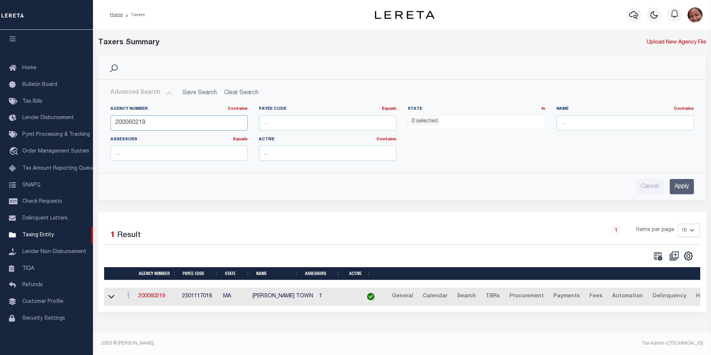
drag, startPoint x: 152, startPoint y: 124, endPoint x: 108, endPoint y: 123, distance: 44.7
click at [108, 123] on div "Agency Number Contains Contains Is 200060219" at bounding box center [179, 121] width 149 height 31
type input "370270602"
click at [689, 185] on input "Apply" at bounding box center [682, 186] width 24 height 15
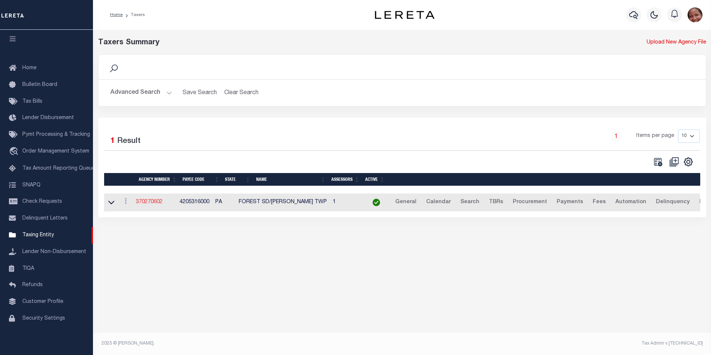
click at [156, 205] on link "370270602" at bounding box center [149, 201] width 27 height 5
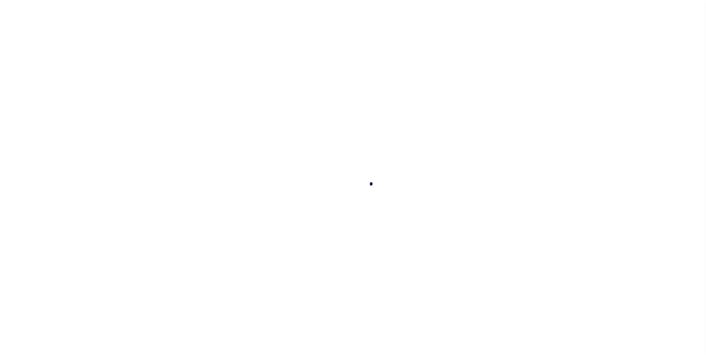
select select
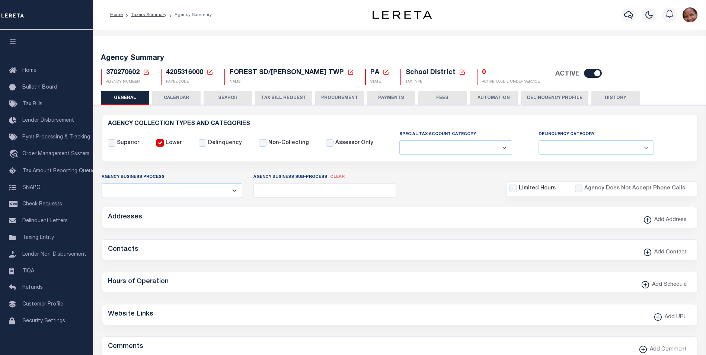
checkbox input "false"
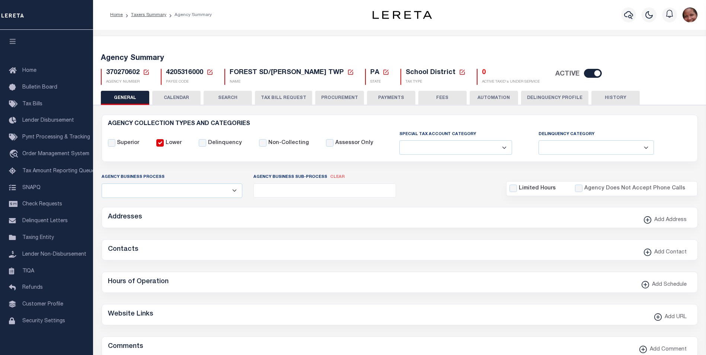
type input "4205316000"
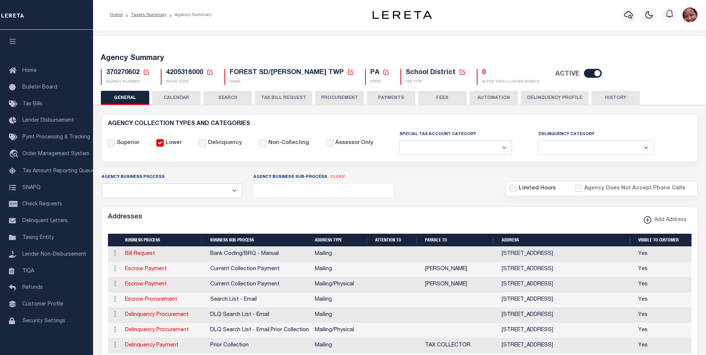
click at [610, 98] on button "HISTORY" at bounding box center [615, 98] width 48 height 14
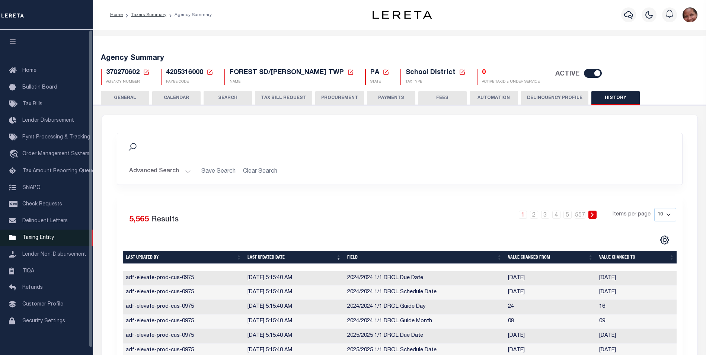
click at [36, 240] on span "Taxing Entity" at bounding box center [38, 237] width 32 height 5
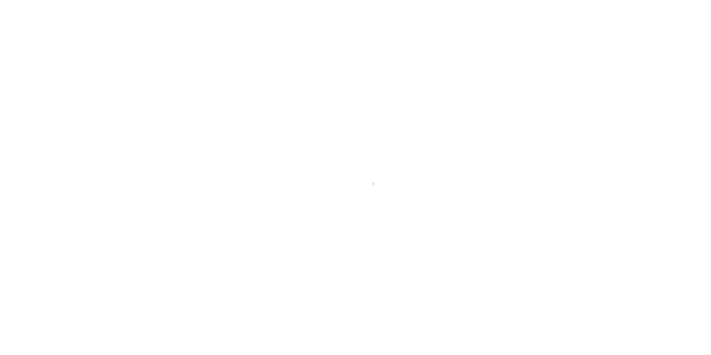
scroll to position [7, 0]
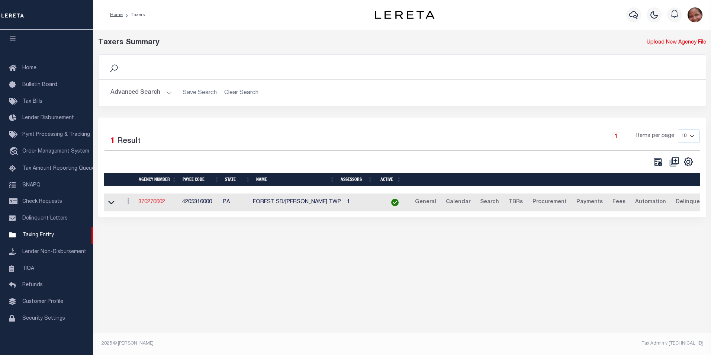
click at [160, 203] on link "370270602" at bounding box center [151, 201] width 27 height 5
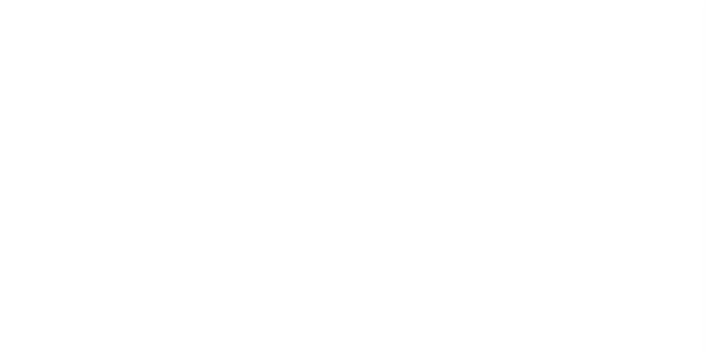
select select
checkbox input "false"
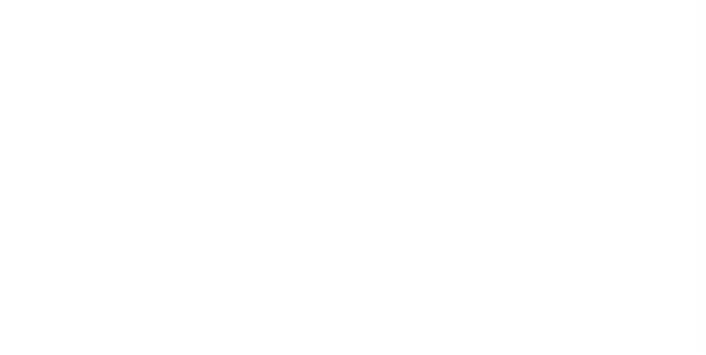
checkbox input "false"
type input "4205316000"
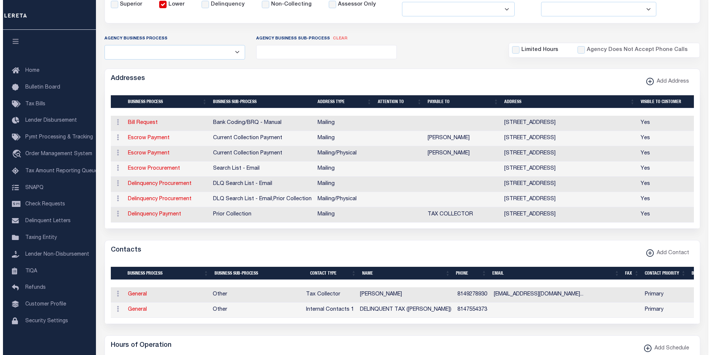
scroll to position [156, 0]
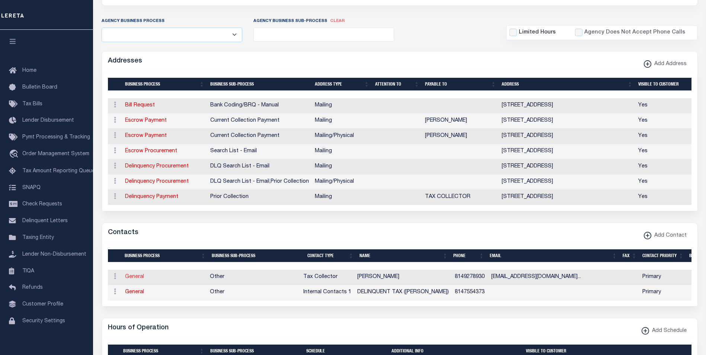
click at [137, 279] on link "General" at bounding box center [134, 276] width 19 height 5
checkbox input "false"
select select
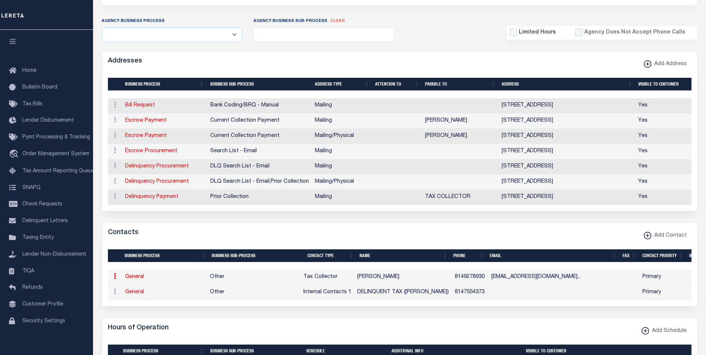
select select "2"
select select "1"
type input "CATHERINE"
type input "S"
type input "MCCHESNEY"
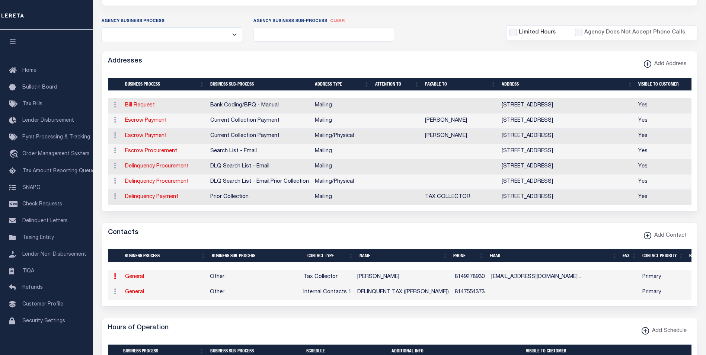
type input "8149278930"
type input "BARNETTOWNSHIPTAXCOLLECTOR@GMAIL.COM"
select select "6"
select select "39"
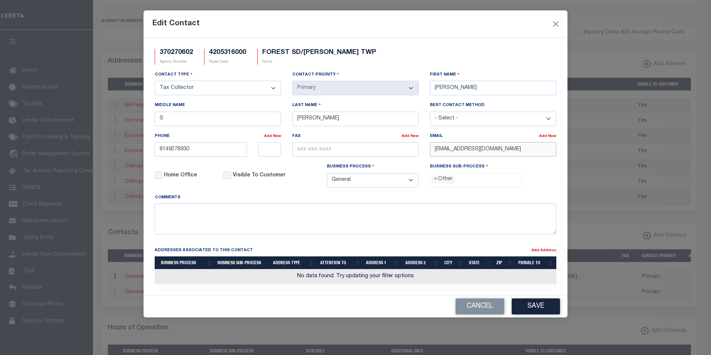
click at [529, 155] on input "BARNETTOWNSHIPTAXCOLLECTOR@GMAIL.COM" at bounding box center [493, 149] width 127 height 15
click at [484, 309] on button "Cancel" at bounding box center [480, 306] width 49 height 16
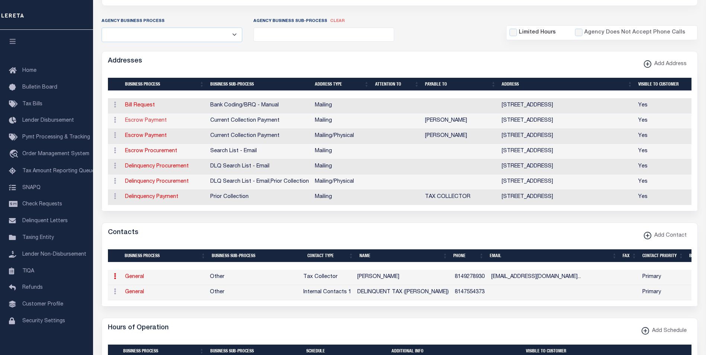
click at [152, 123] on link "Escrow Payment" at bounding box center [146, 120] width 42 height 5
select select "1"
checkbox input "false"
select select
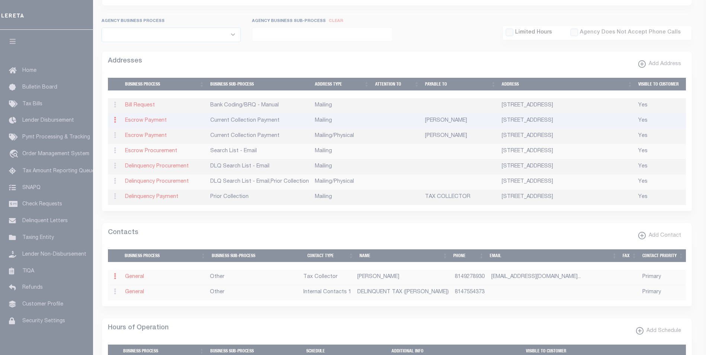
type input "P O BOX 21"
type input "COOKSBURG"
select select "PA"
type input "16217"
checkbox input "true"
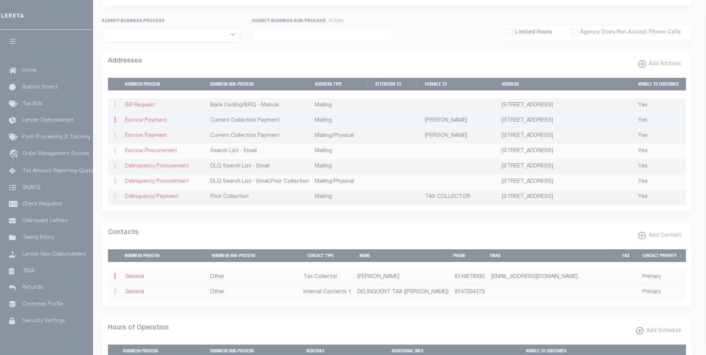
type input "CATHERINE S MCCHESNEY"
select select "3"
select select "11"
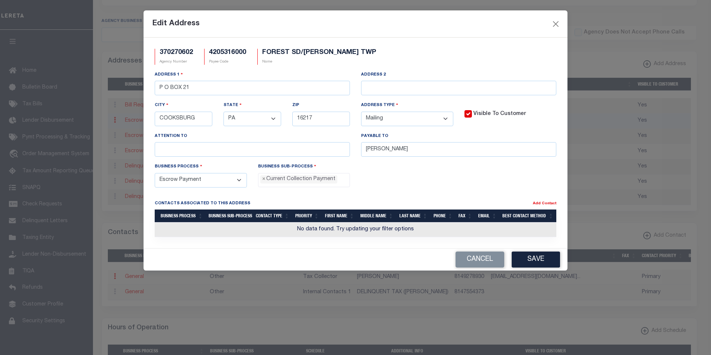
scroll to position [7, 0]
drag, startPoint x: 442, startPoint y: 151, endPoint x: 353, endPoint y: 152, distance: 89.3
click at [353, 152] on div "Address 1 P O BOX 21 Address 2 City COOKSBURG State - Select - AK AL AR AZ CA C…" at bounding box center [355, 117] width 413 height 92
paste input "BARNETT TWP TC"
type input "BARNETT TWP TC"
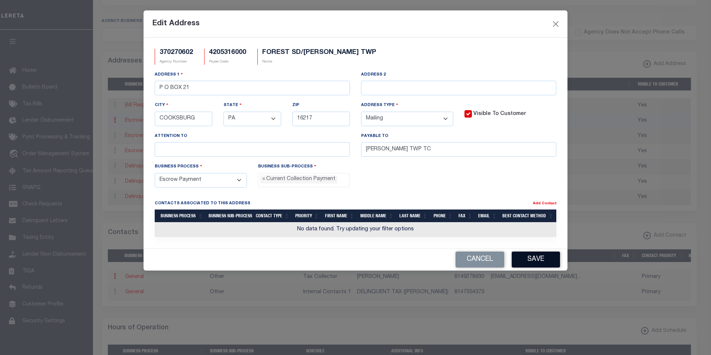
click at [548, 259] on button "Save" at bounding box center [536, 260] width 48 height 16
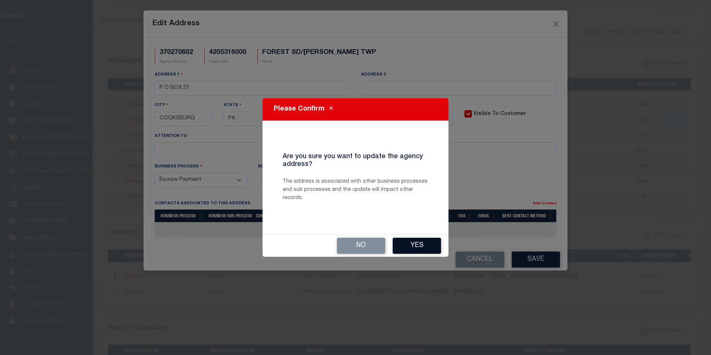
click at [425, 246] on button "Yes" at bounding box center [417, 246] width 48 height 16
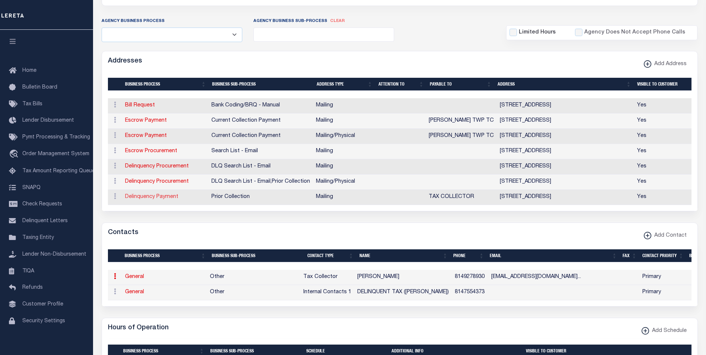
click at [162, 199] on link "Delinquency Payment" at bounding box center [151, 196] width 53 height 5
select select
select select "1"
checkbox input "false"
select select
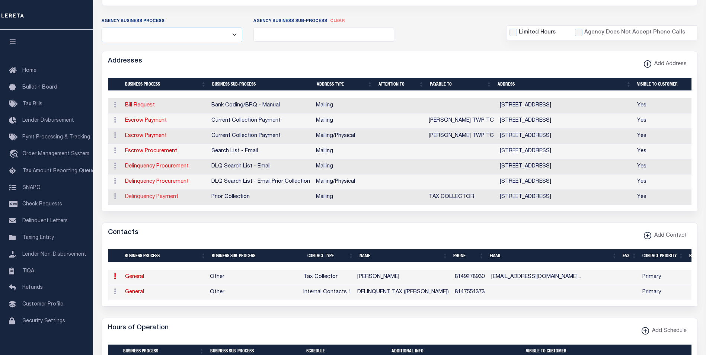
select select
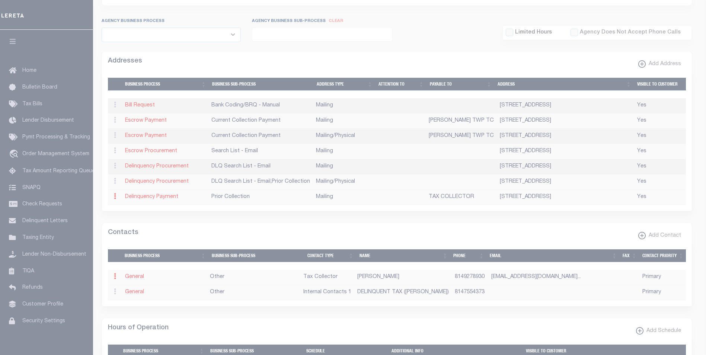
type input "PO BOX 15"
type input "TIONESTA"
select select "PA"
type input "16353"
checkbox input "true"
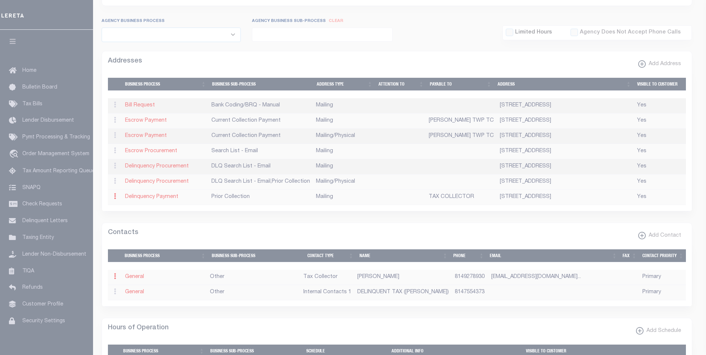
type input "TAX COLLECTOR"
select select "5"
select select "27"
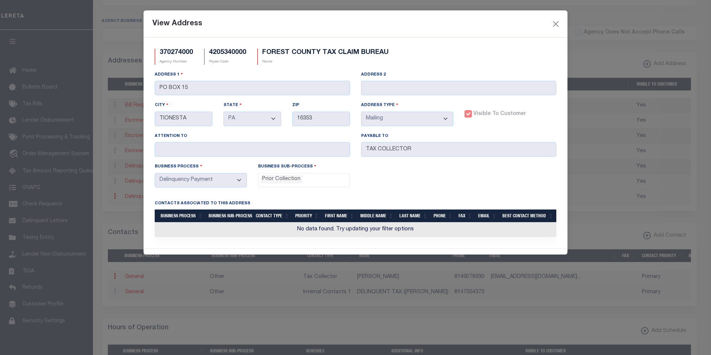
scroll to position [13, 0]
click at [556, 23] on button "Close" at bounding box center [556, 24] width 10 height 10
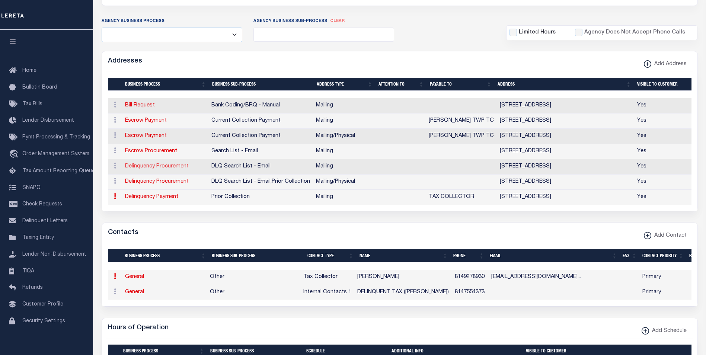
click at [172, 166] on link "Delinquency Procurement" at bounding box center [157, 166] width 64 height 5
select select
select select "1"
checkbox input "false"
select select
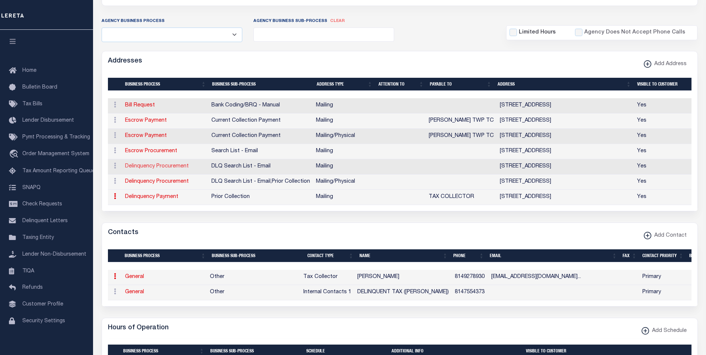
select select
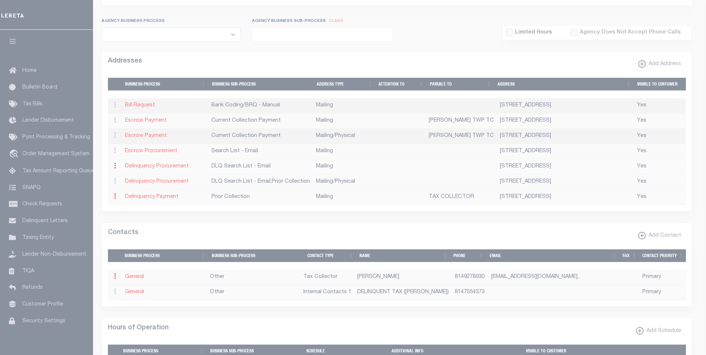
type input "PO BOX 15"
type input "TIONESTA"
select select "PA"
type input "16353"
checkbox input "true"
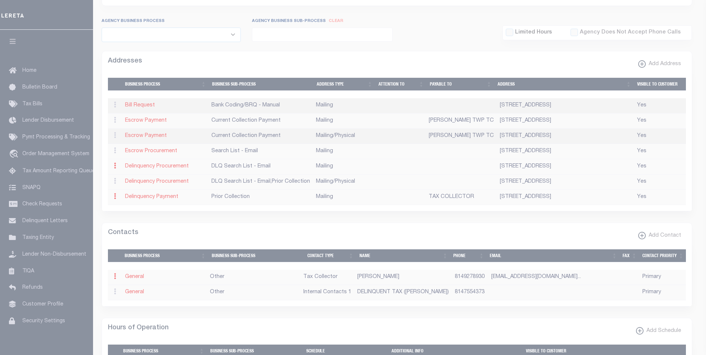
select select "4"
select select "18"
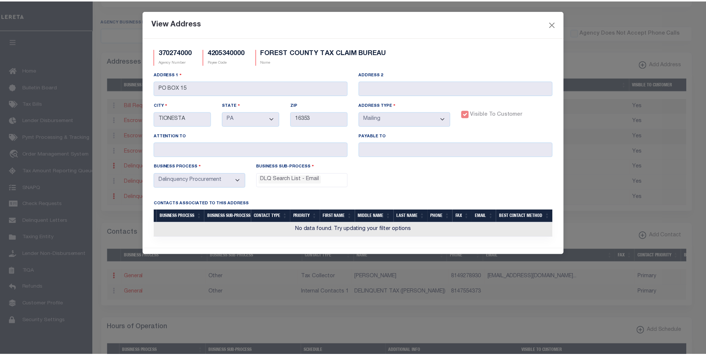
scroll to position [27, 0]
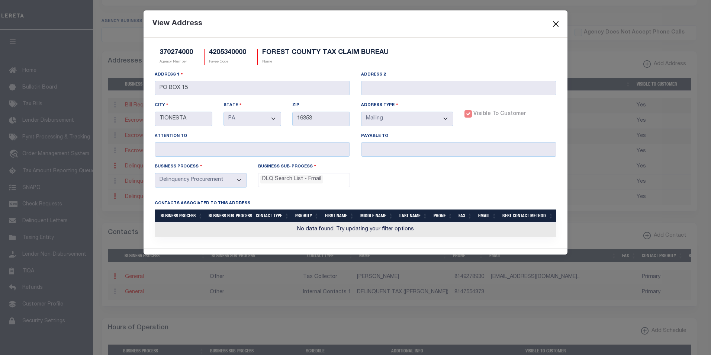
click at [557, 23] on button "Close" at bounding box center [556, 24] width 10 height 10
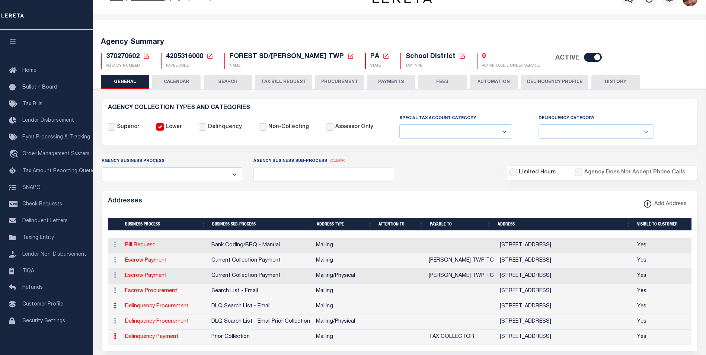
scroll to position [0, 0]
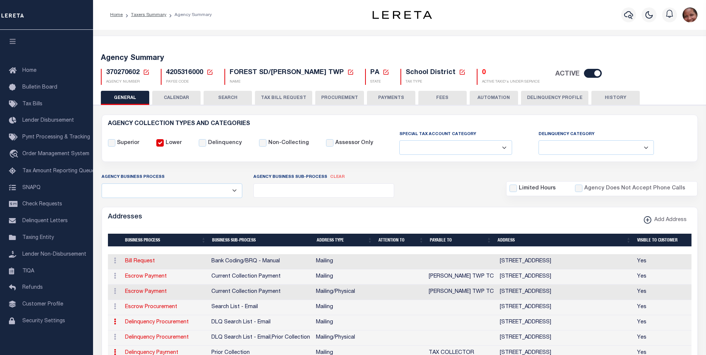
click at [603, 101] on button "HISTORY" at bounding box center [615, 98] width 48 height 14
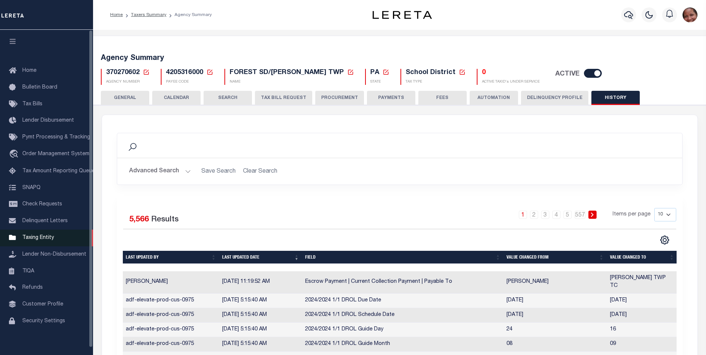
drag, startPoint x: 38, startPoint y: 240, endPoint x: 51, endPoint y: 244, distance: 14.0
click at [38, 240] on span "Taxing Entity" at bounding box center [38, 237] width 32 height 5
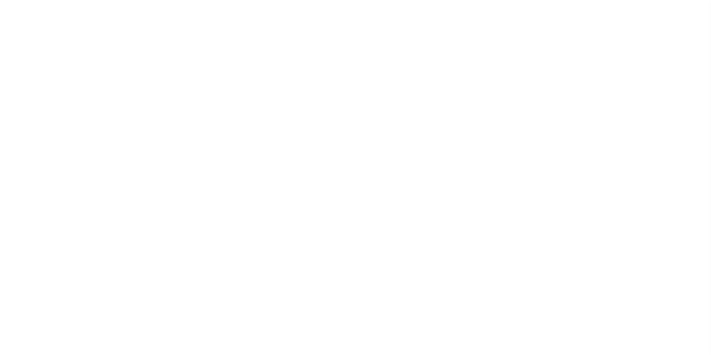
scroll to position [7, 0]
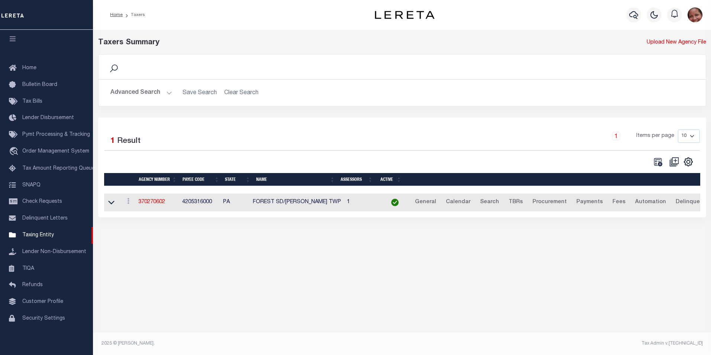
click at [166, 92] on button "Advanced Search" at bounding box center [142, 93] width 62 height 15
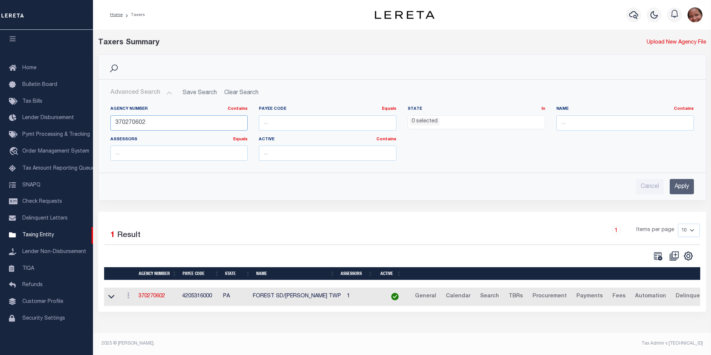
drag, startPoint x: 135, startPoint y: 123, endPoint x: 147, endPoint y: 123, distance: 11.5
click at [147, 123] on input "370270602" at bounding box center [180, 122] width 138 height 15
type input "370270201"
click at [687, 187] on input "Apply" at bounding box center [682, 186] width 24 height 15
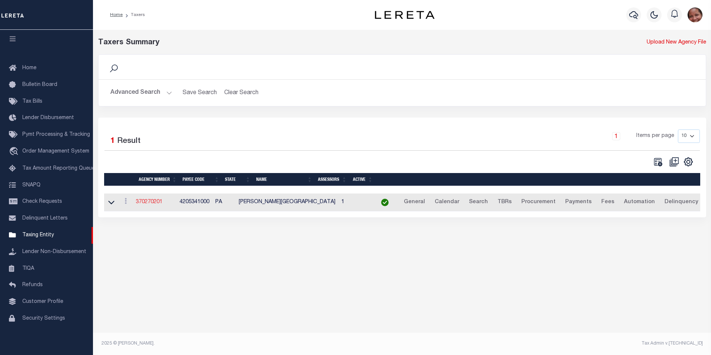
click at [148, 205] on link "370270201" at bounding box center [149, 201] width 27 height 5
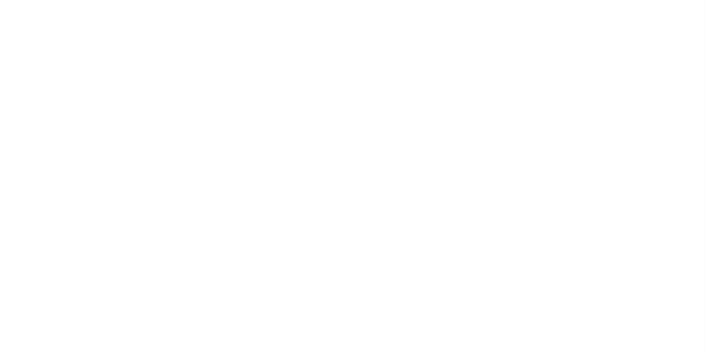
select select
checkbox input "false"
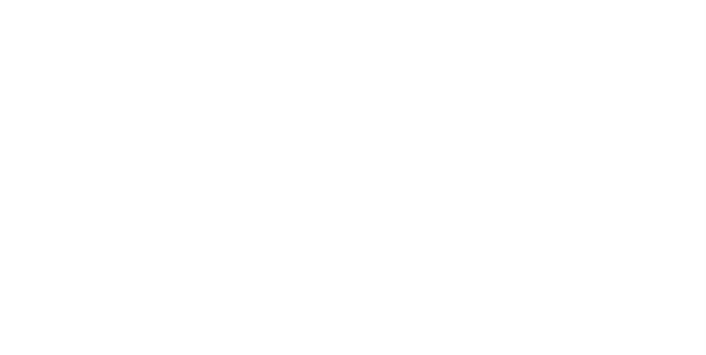
checkbox input "false"
type input "4205341000"
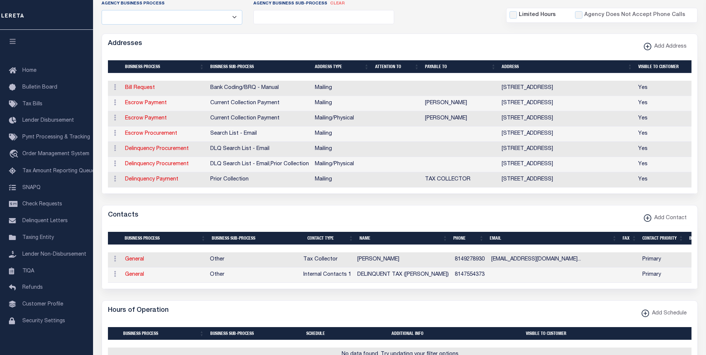
scroll to position [175, 0]
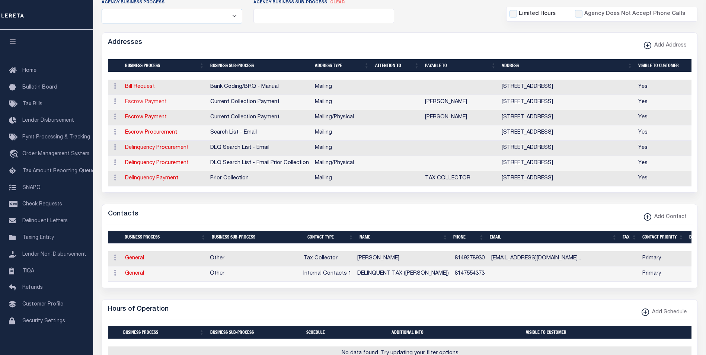
click at [148, 103] on link "Escrow Payment" at bounding box center [146, 101] width 42 height 5
select select "1"
checkbox input "false"
select select
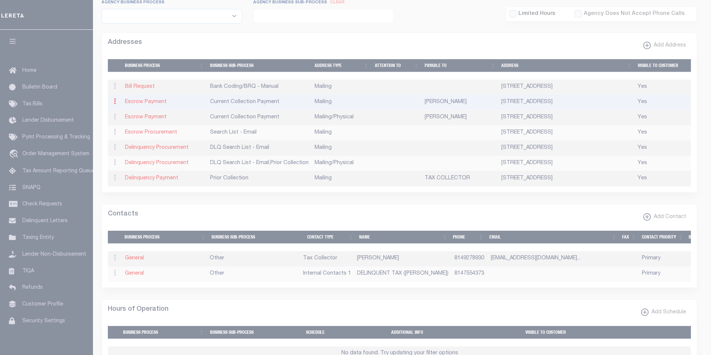
type input "P O BOX 21"
type input "COOKSBURG"
select select "PA"
type input "16217"
checkbox input "true"
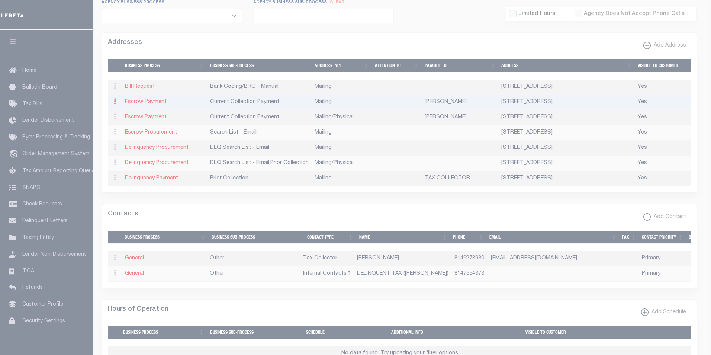
type input "CATHERINE S MCCHESNEY"
select select "3"
select select "11"
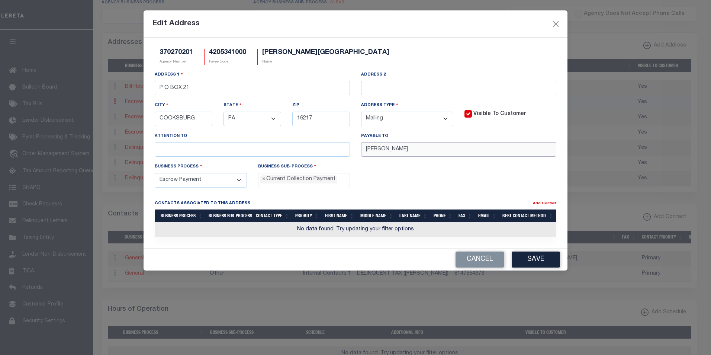
drag, startPoint x: 441, startPoint y: 151, endPoint x: 359, endPoint y: 148, distance: 81.2
click at [359, 148] on div "Payable To CATHERINE S MCCHESNEY" at bounding box center [459, 147] width 207 height 31
paste input "BARNETT TWP TC"
type input "BARNETT TWP TC"
click at [526, 260] on button "Save" at bounding box center [536, 260] width 48 height 16
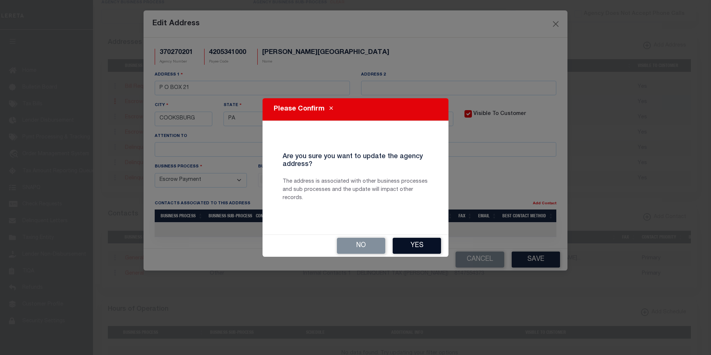
click at [426, 242] on button "Yes" at bounding box center [417, 246] width 48 height 16
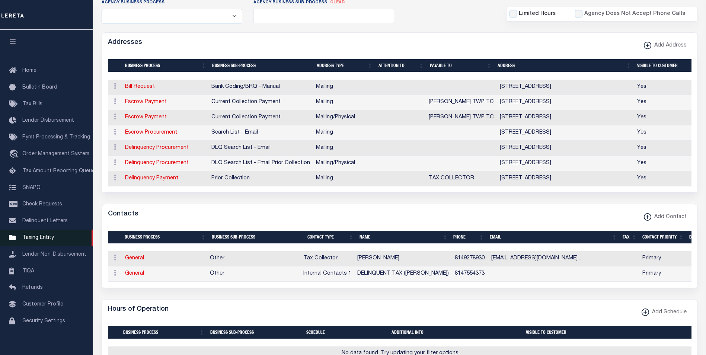
click at [43, 240] on span "Taxing Entity" at bounding box center [38, 237] width 32 height 5
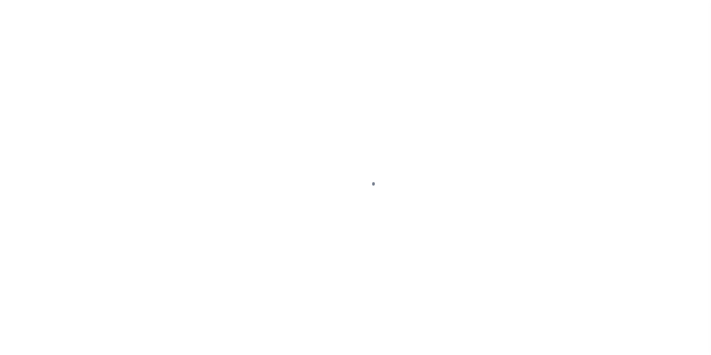
scroll to position [7, 0]
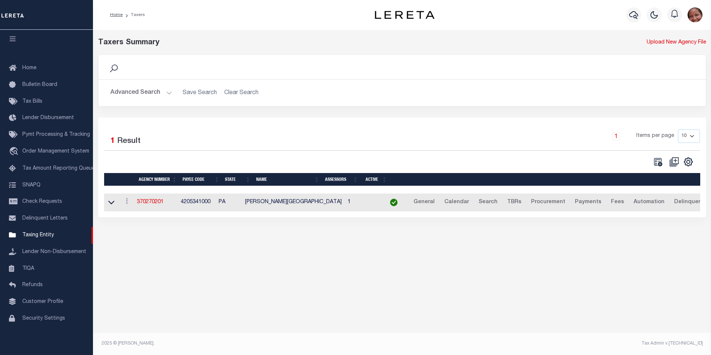
click at [167, 93] on button "Advanced Search" at bounding box center [142, 93] width 62 height 15
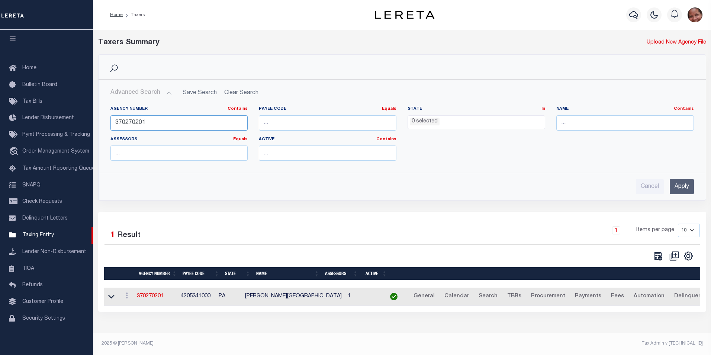
drag, startPoint x: 133, startPoint y: 122, endPoint x: 149, endPoint y: 122, distance: 16.0
click at [149, 122] on input "370270201" at bounding box center [180, 122] width 138 height 15
type input "370270606"
click at [683, 188] on input "Apply" at bounding box center [682, 186] width 24 height 15
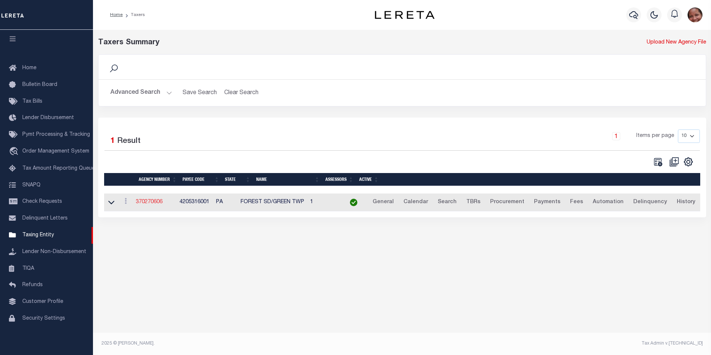
click at [156, 202] on link "370270606" at bounding box center [149, 201] width 27 height 5
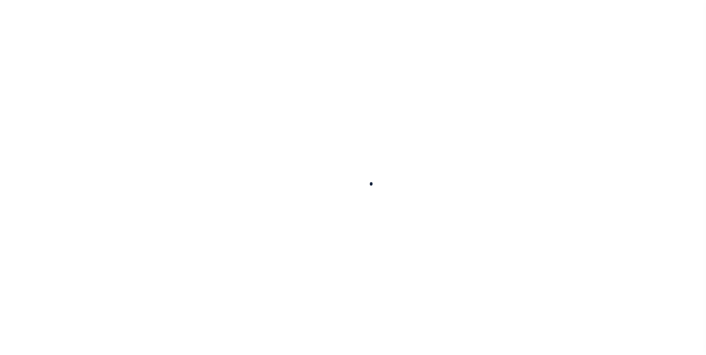
select select
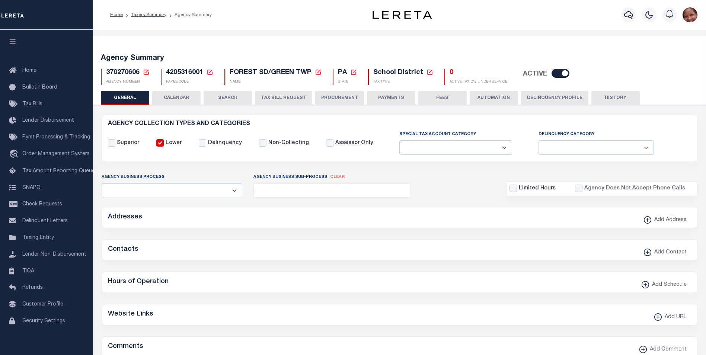
checkbox input "false"
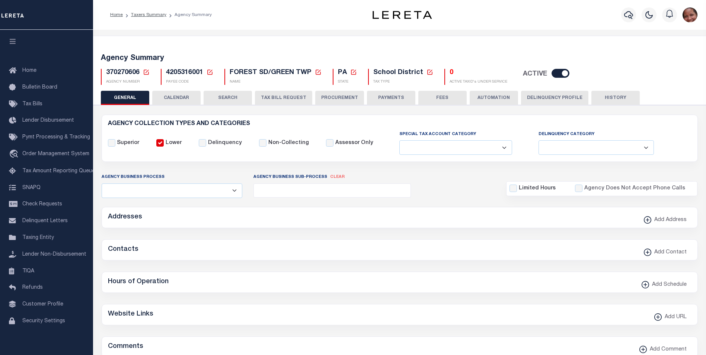
type input "4205316001"
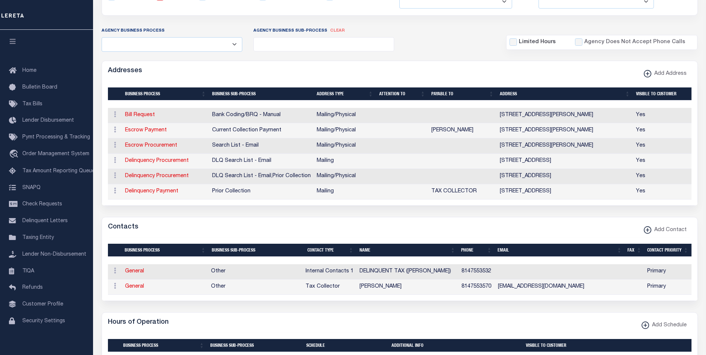
scroll to position [175, 0]
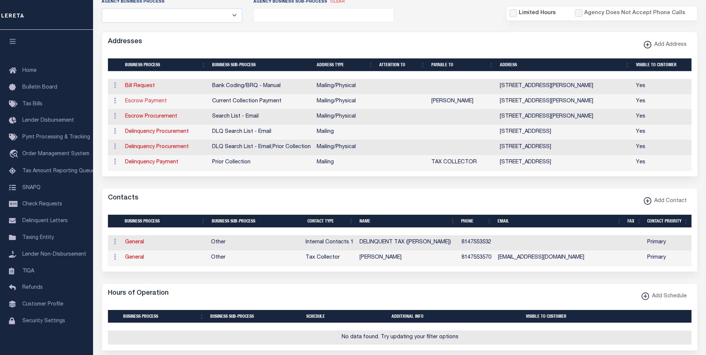
click at [137, 102] on link "Escrow Payment" at bounding box center [146, 101] width 42 height 5
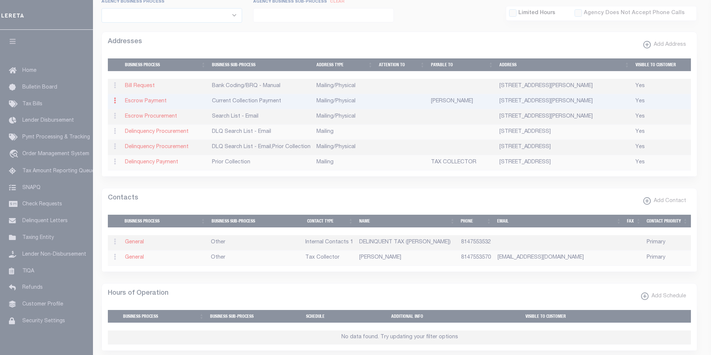
type input "236 [PERSON_NAME]"
type input "TIONESTA"
select select "PA"
type input "16353"
select select "5"
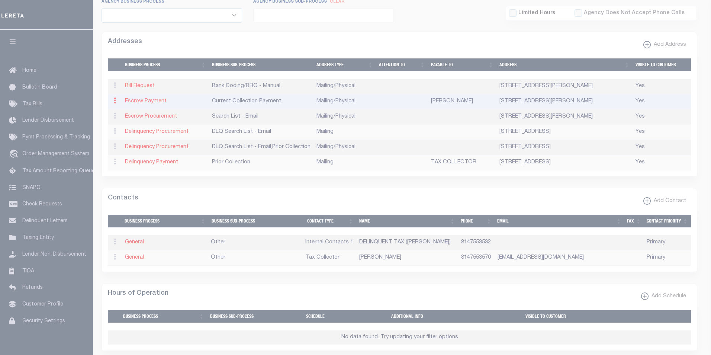
checkbox input "true"
type input "[PERSON_NAME]"
select select "3"
select select "11"
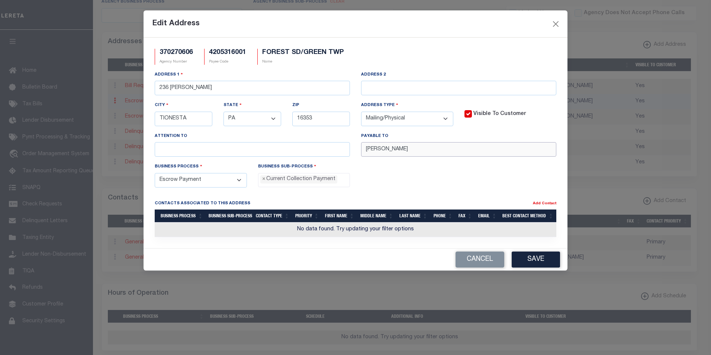
drag, startPoint x: 415, startPoint y: 149, endPoint x: 364, endPoint y: 148, distance: 50.6
click at [364, 148] on input "[PERSON_NAME]" at bounding box center [458, 149] width 195 height 15
paste input "GREEN TWP TC"
type input "GREEN TWP TC"
click at [537, 266] on button "Save" at bounding box center [536, 260] width 48 height 16
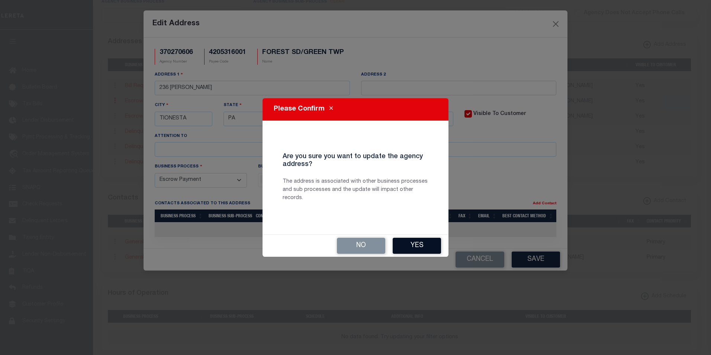
click at [420, 245] on button "Yes" at bounding box center [417, 246] width 48 height 16
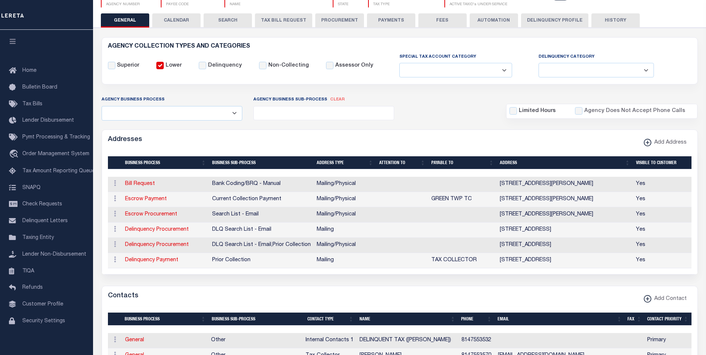
scroll to position [0, 0]
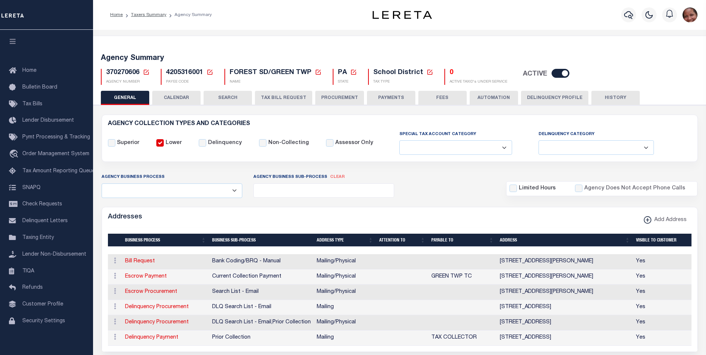
click at [616, 95] on button "HISTORY" at bounding box center [615, 98] width 48 height 14
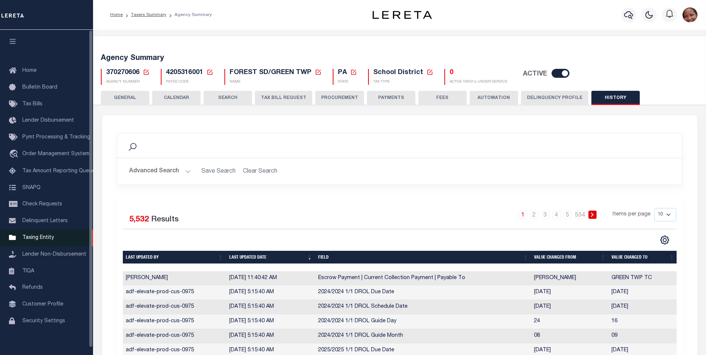
click at [42, 240] on span "Taxing Entity" at bounding box center [38, 237] width 32 height 5
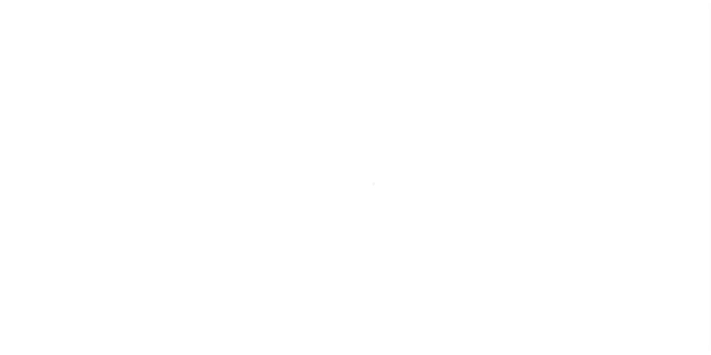
scroll to position [7, 0]
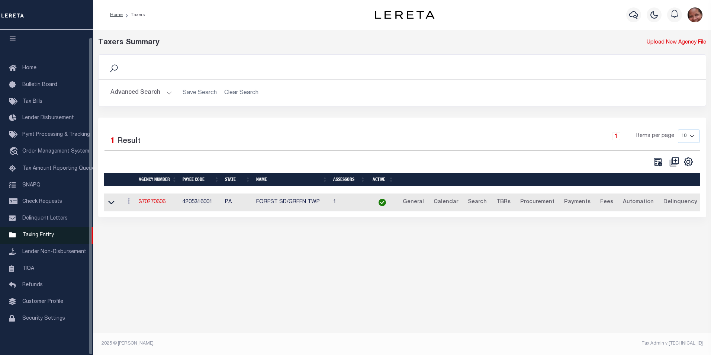
click at [33, 234] on span "Taxing Entity" at bounding box center [38, 235] width 32 height 5
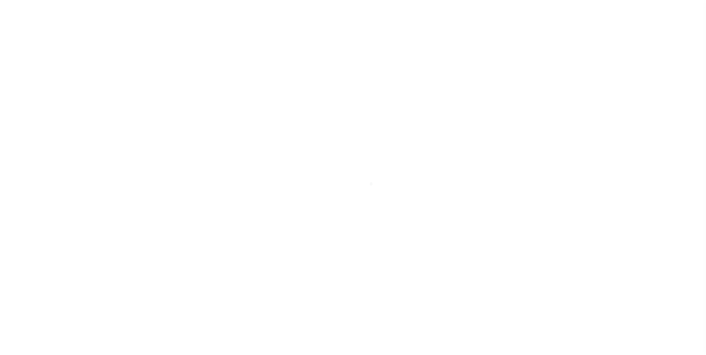
select select
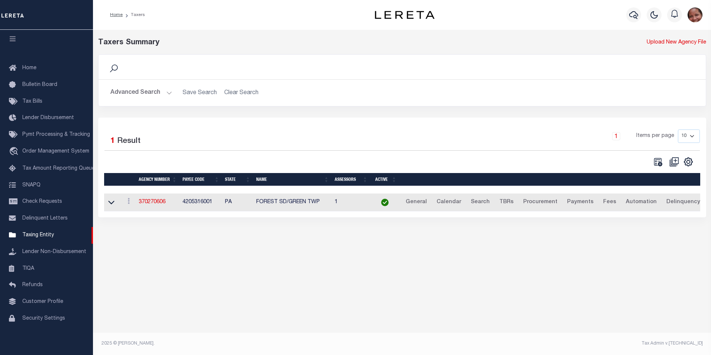
click at [168, 94] on button "Advanced Search" at bounding box center [142, 93] width 62 height 15
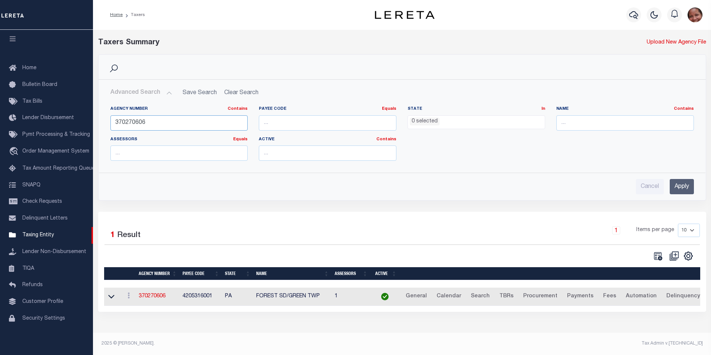
drag, startPoint x: 152, startPoint y: 122, endPoint x: 110, endPoint y: 119, distance: 42.6
click at [110, 119] on div "Agency Number Contains Contains Is 370270606" at bounding box center [179, 121] width 149 height 31
type input "370270205"
click at [691, 185] on input "Apply" at bounding box center [682, 186] width 24 height 15
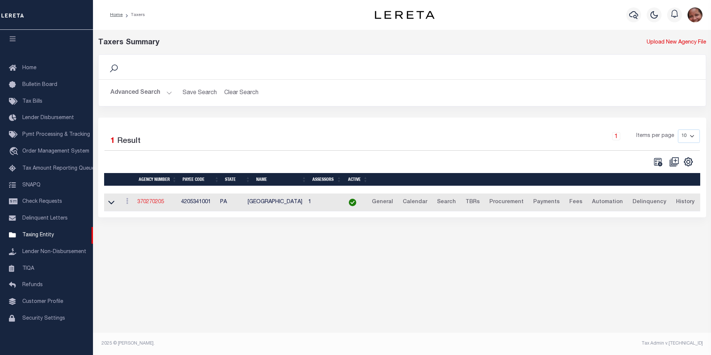
click at [150, 202] on link "370270205" at bounding box center [150, 201] width 27 height 5
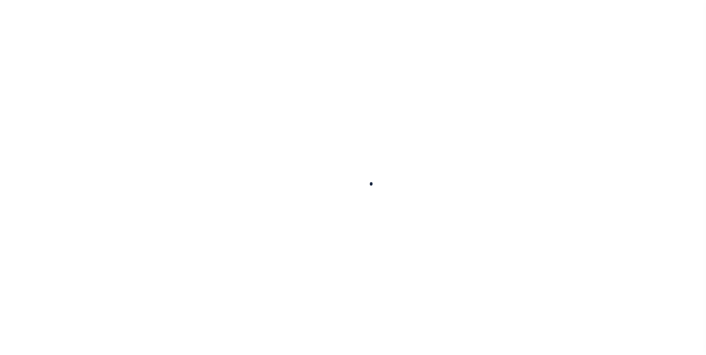
select select
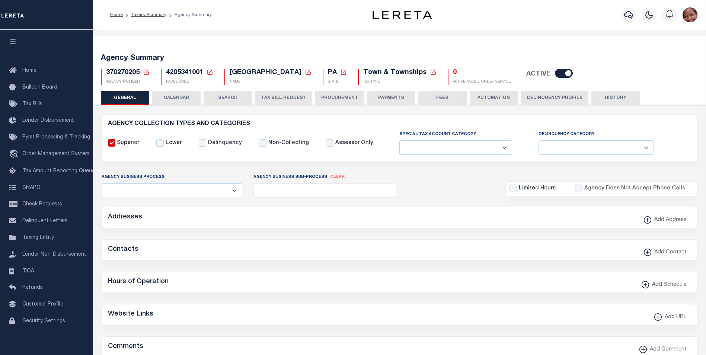
checkbox input "false"
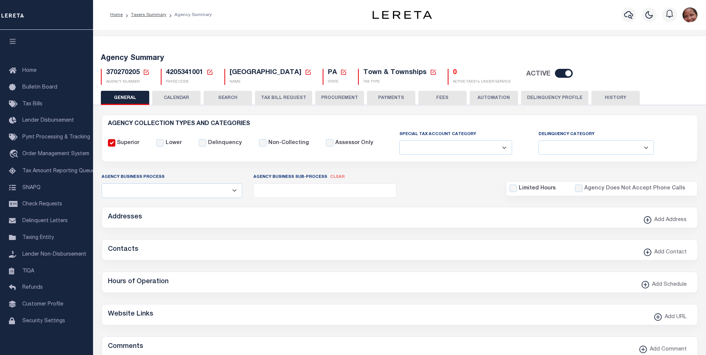
type input "4205341001"
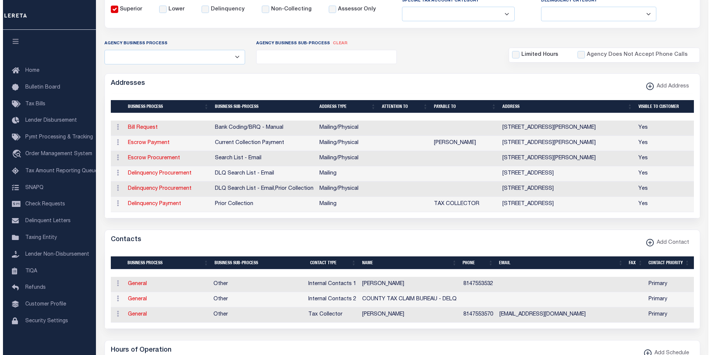
scroll to position [140, 0]
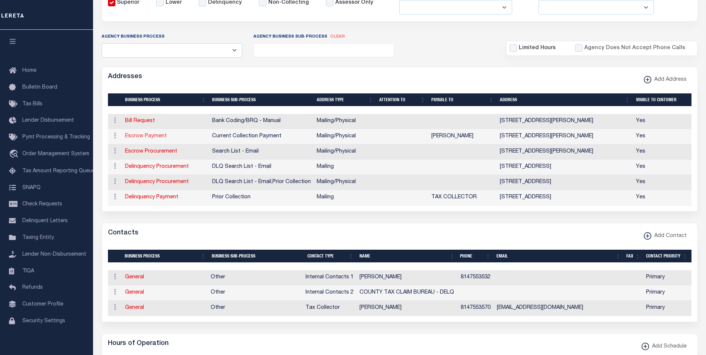
click at [153, 137] on link "Escrow Payment" at bounding box center [146, 136] width 42 height 5
select select "1"
checkbox input "false"
select select
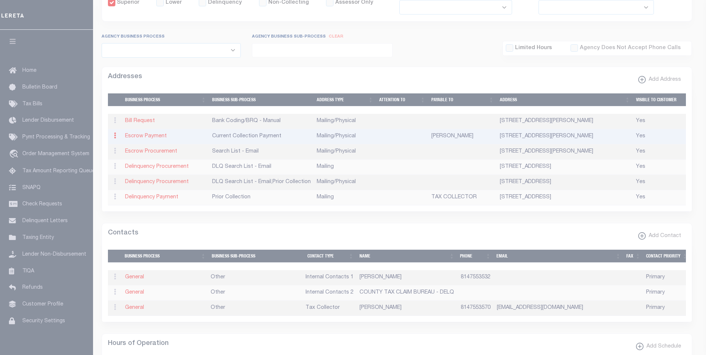
type input "236 KLINE LN"
type input "TIONESTA"
select select "PA"
type input "16353"
select select "5"
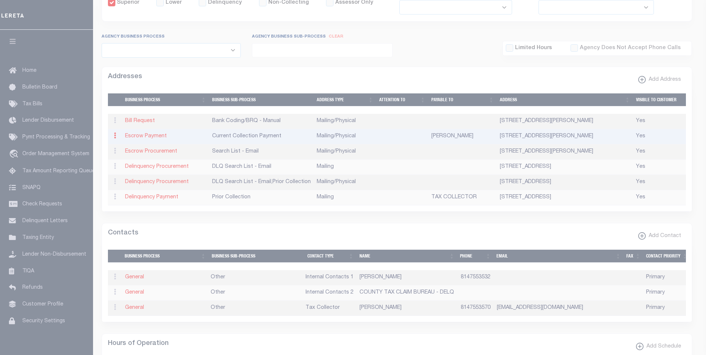
checkbox input "true"
type input "MICHELLE KLINE"
select select "3"
select select "11"
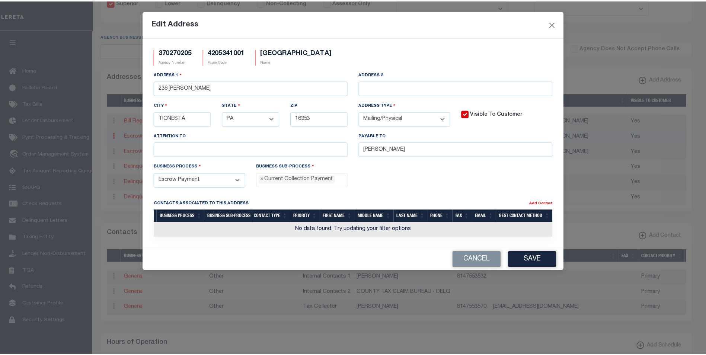
scroll to position [7, 0]
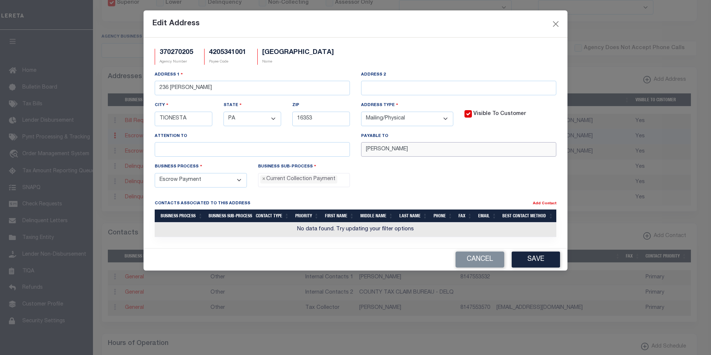
drag, startPoint x: 415, startPoint y: 150, endPoint x: 360, endPoint y: 148, distance: 55.5
click at [360, 148] on div "Payable To MICHELLE KLINE" at bounding box center [459, 147] width 207 height 31
paste input "GREEN TWP TC"
type input "GREEN TWP TC"
click at [530, 260] on button "Save" at bounding box center [536, 260] width 48 height 16
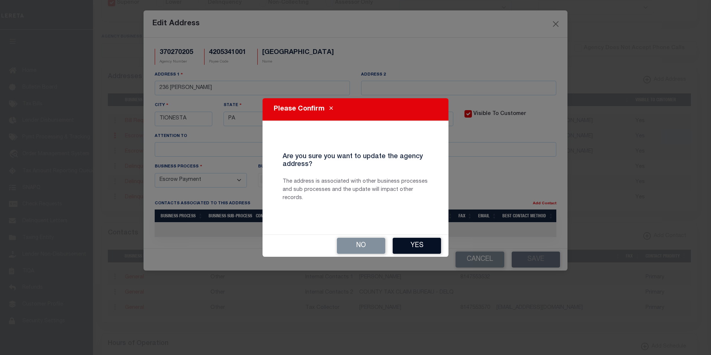
click at [427, 247] on button "Yes" at bounding box center [417, 246] width 48 height 16
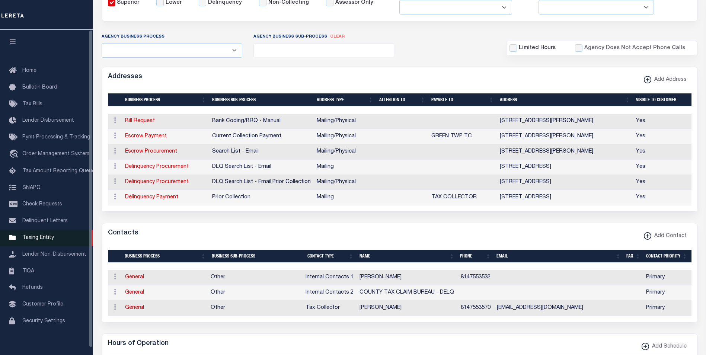
click at [34, 240] on span "Taxing Entity" at bounding box center [38, 237] width 32 height 5
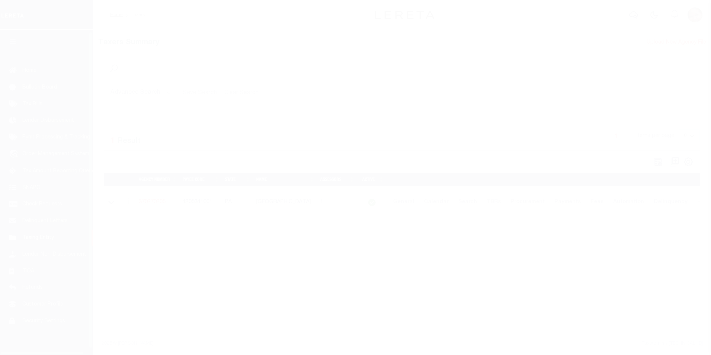
scroll to position [3, 0]
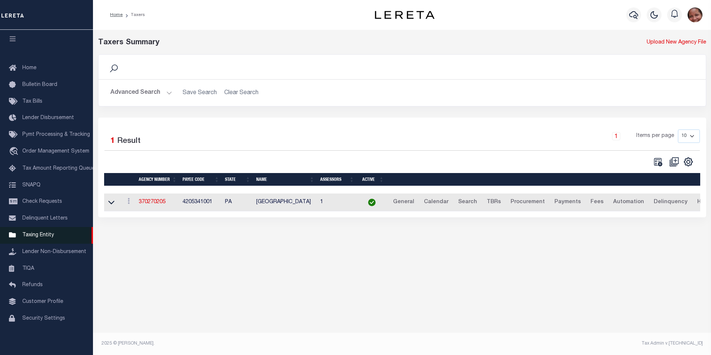
click at [37, 238] on span "Taxing Entity" at bounding box center [38, 235] width 32 height 5
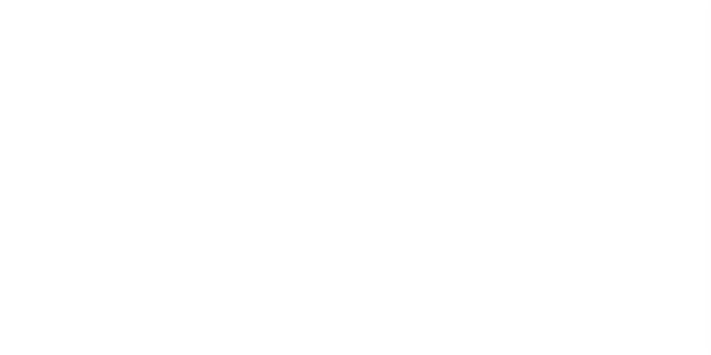
scroll to position [7, 0]
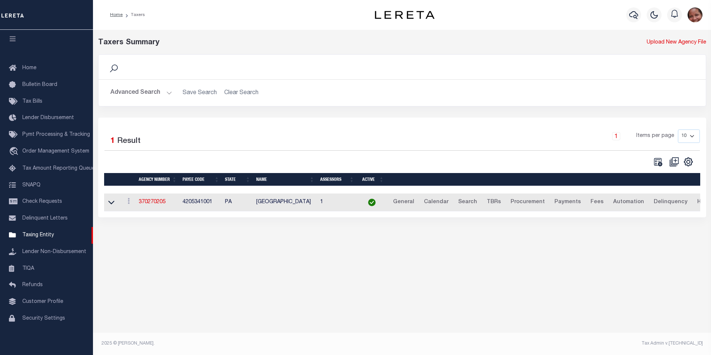
click at [697, 16] on img "button" at bounding box center [695, 14] width 15 height 15
click at [672, 53] on span "Sign out" at bounding box center [666, 52] width 21 height 5
